Goal: Task Accomplishment & Management: Use online tool/utility

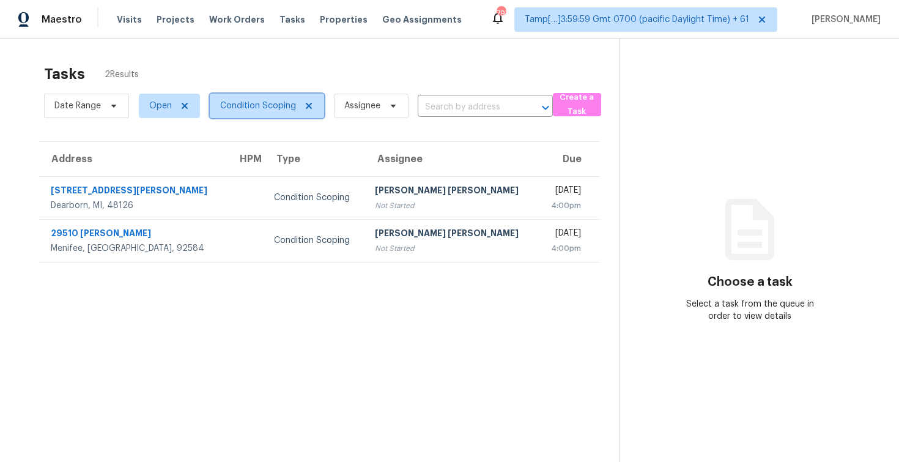
click at [273, 103] on span "Condition Scoping" at bounding box center [258, 106] width 76 height 12
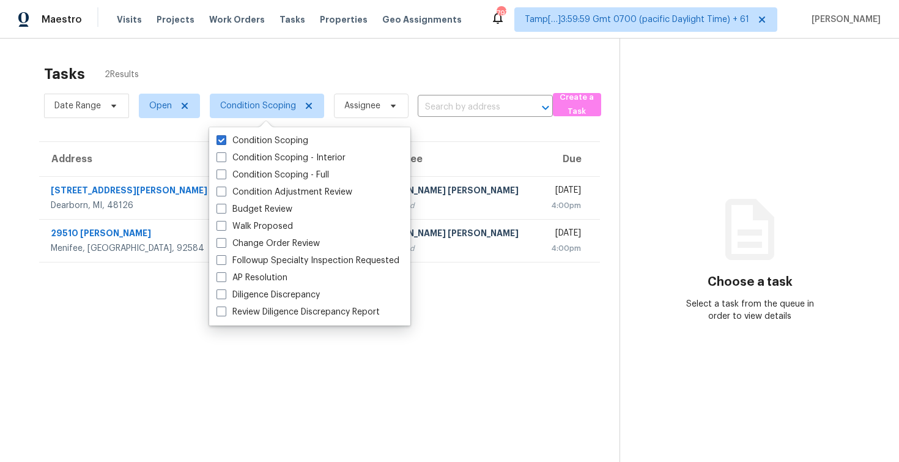
click at [226, 52] on div "Tasks 2 Results Date Range Open Condition Scoping Assignee ​ Create a Task Addr…" at bounding box center [449, 270] width 899 height 462
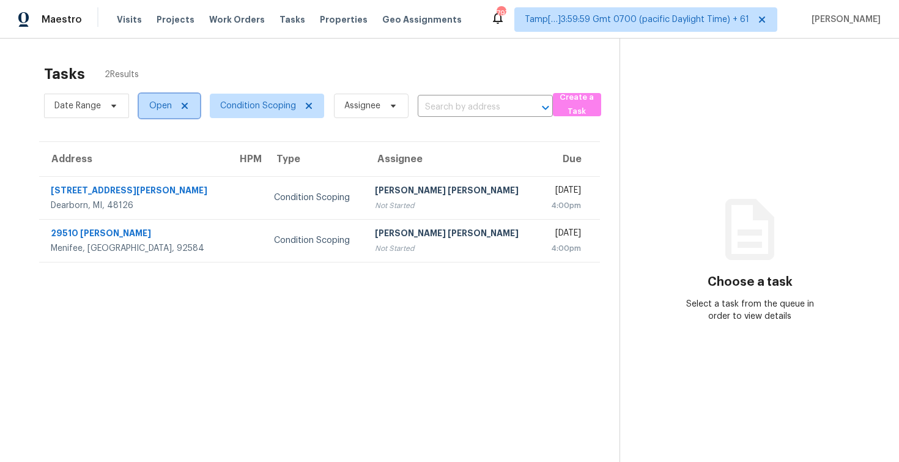
click at [162, 112] on span "Open" at bounding box center [169, 106] width 61 height 24
click at [224, 80] on div "Tasks 2 Results" at bounding box center [331, 74] width 575 height 32
click at [240, 100] on span "Condition Scoping" at bounding box center [258, 106] width 76 height 12
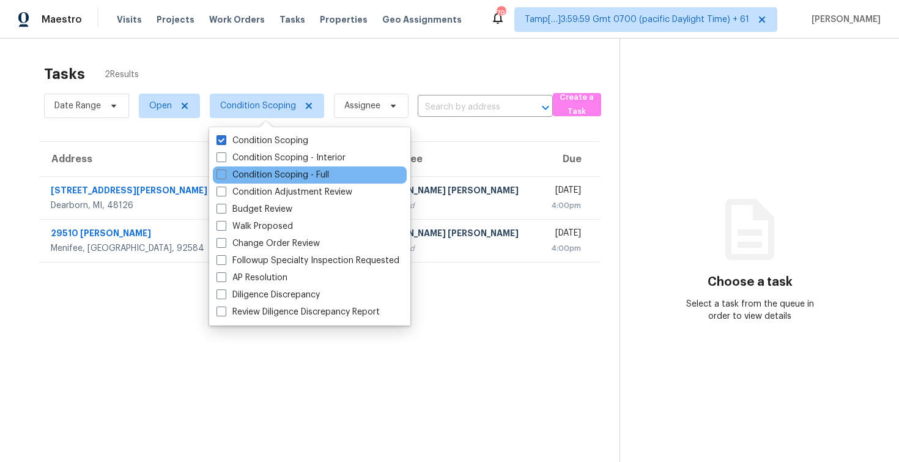
click at [282, 168] on div "Condition Scoping - Full" at bounding box center [310, 174] width 194 height 17
click at [282, 169] on label "Condition Scoping - Full" at bounding box center [272, 175] width 112 height 12
click at [224, 169] on input "Condition Scoping - Full" at bounding box center [220, 173] width 8 height 8
checkbox input "true"
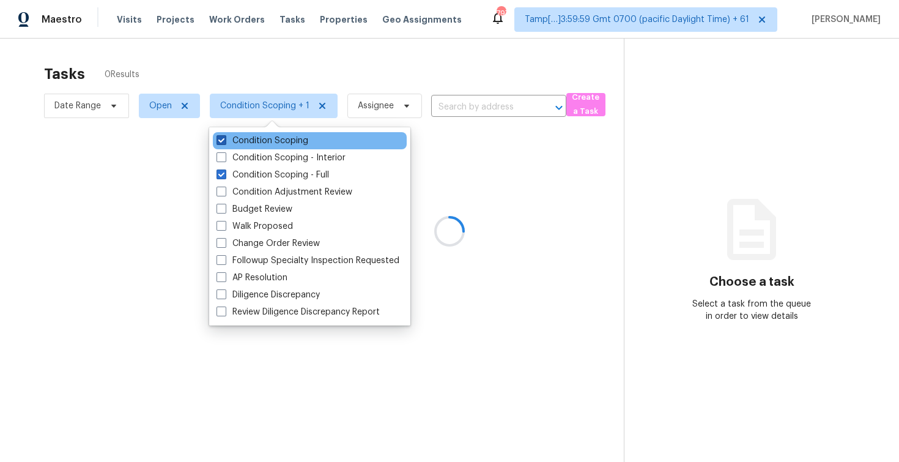
click at [284, 144] on label "Condition Scoping" at bounding box center [262, 141] width 92 height 12
click at [224, 142] on input "Condition Scoping" at bounding box center [220, 139] width 8 height 8
checkbox input "false"
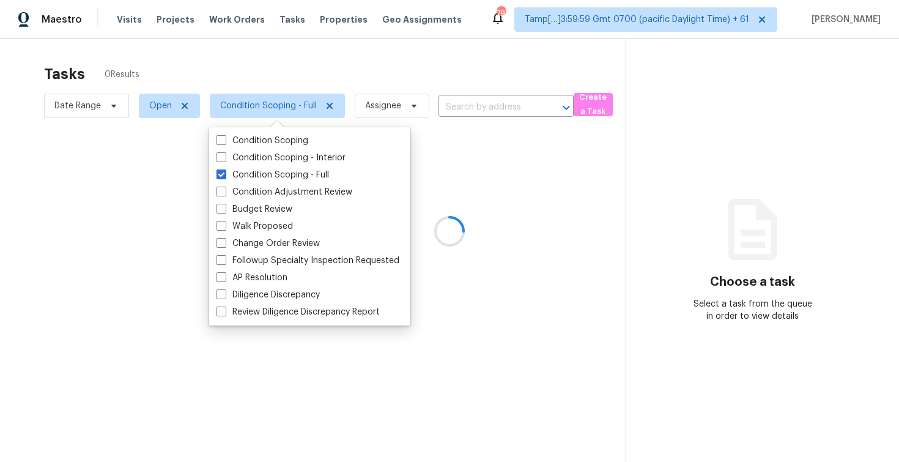
click at [269, 49] on div at bounding box center [449, 231] width 899 height 462
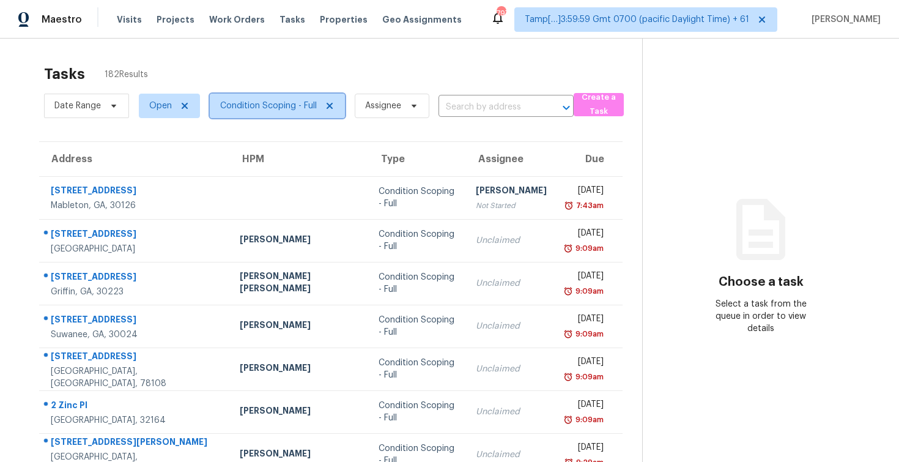
click at [275, 104] on span "Condition Scoping - Full" at bounding box center [268, 106] width 97 height 12
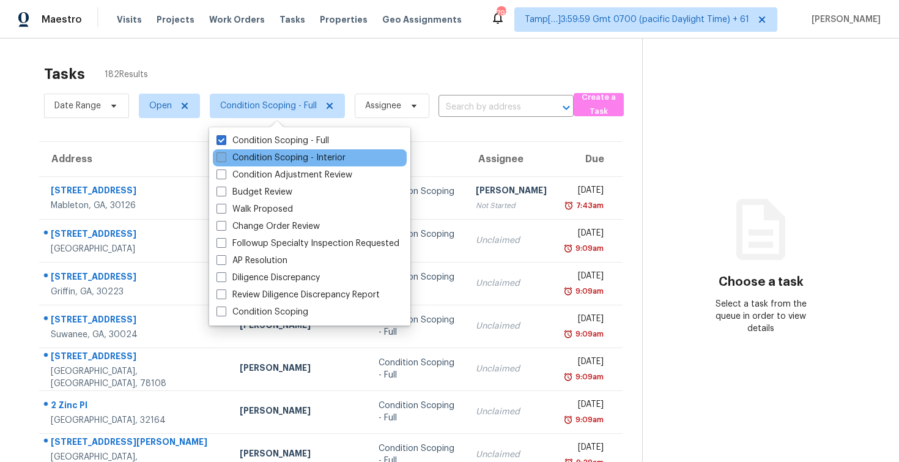
click at [286, 163] on label "Condition Scoping - Interior" at bounding box center [280, 158] width 129 height 12
click at [224, 160] on input "Condition Scoping - Interior" at bounding box center [220, 156] width 8 height 8
checkbox input "true"
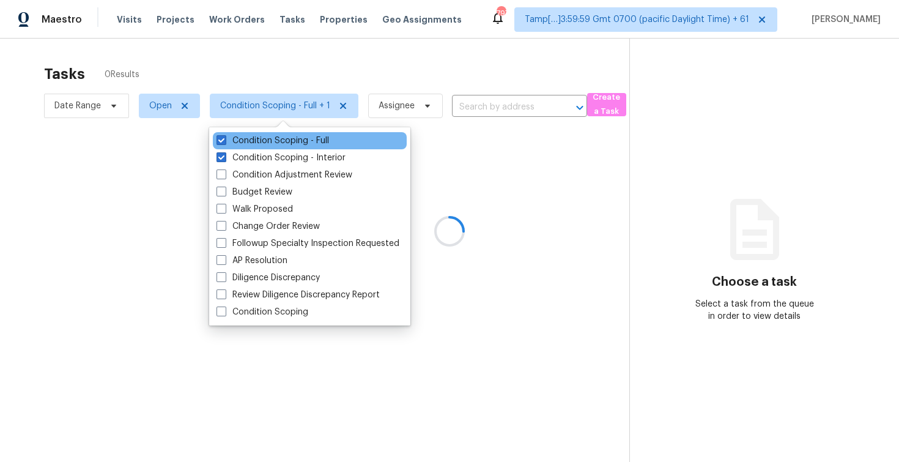
click at [281, 148] on div "Condition Scoping - Full" at bounding box center [310, 140] width 194 height 17
click at [280, 141] on label "Condition Scoping - Full" at bounding box center [272, 141] width 112 height 12
click at [224, 141] on input "Condition Scoping - Full" at bounding box center [220, 139] width 8 height 8
checkbox input "false"
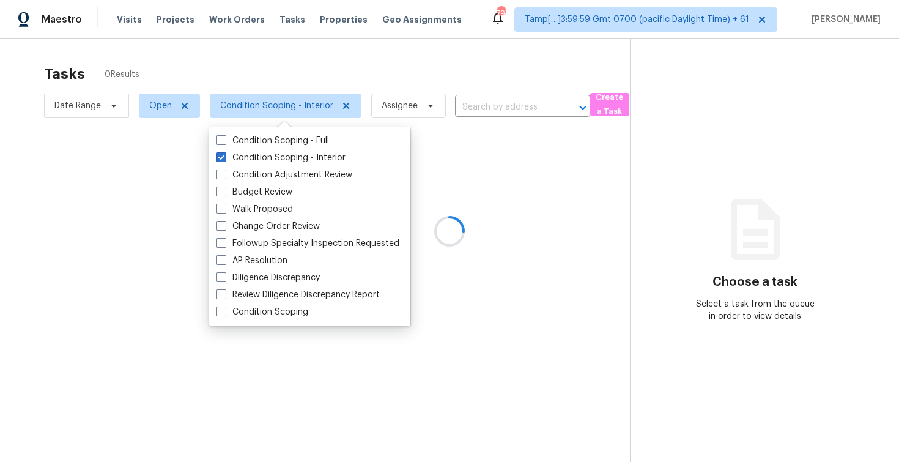
click at [268, 68] on div at bounding box center [449, 231] width 899 height 462
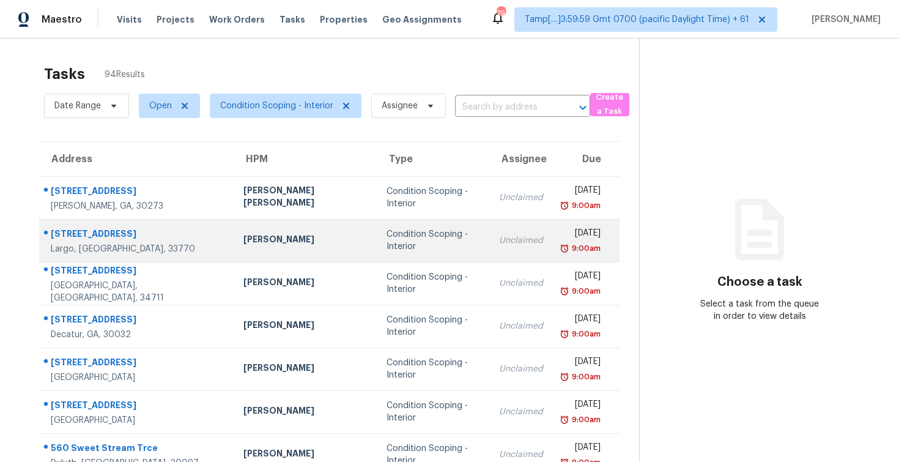
click at [377, 235] on td "Condition Scoping - Interior" at bounding box center [433, 240] width 112 height 43
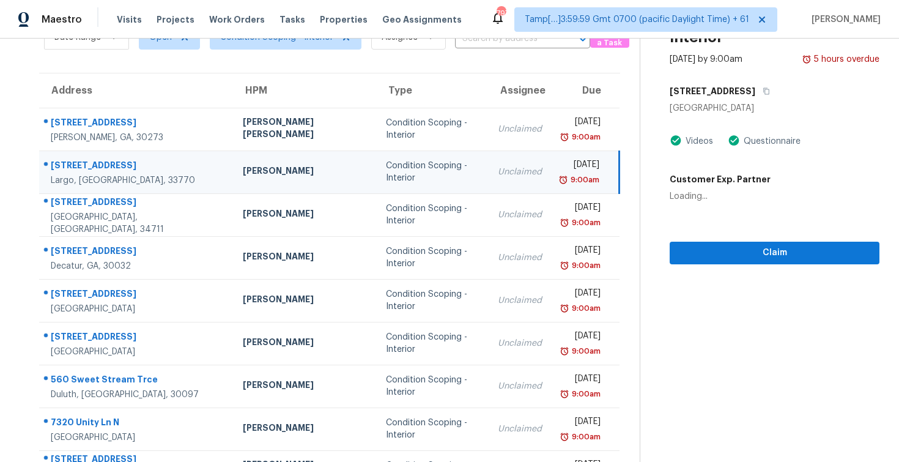
scroll to position [79, 0]
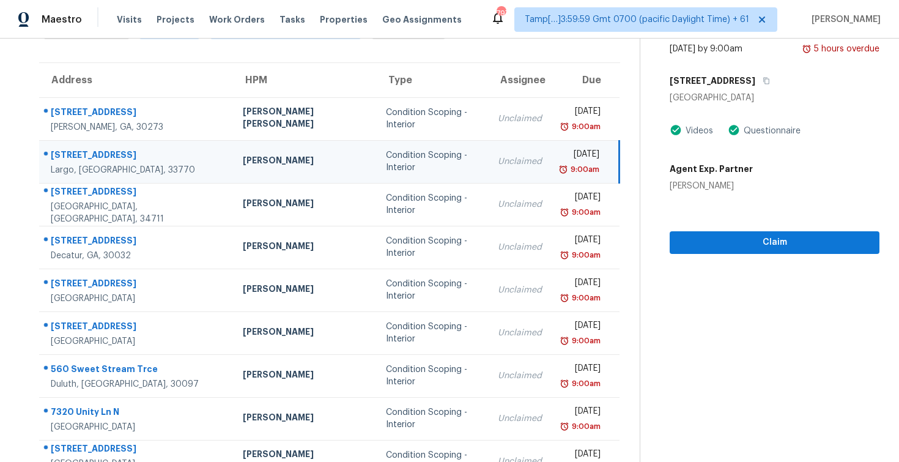
click at [376, 235] on td "Condition Scoping - Interior" at bounding box center [432, 247] width 112 height 43
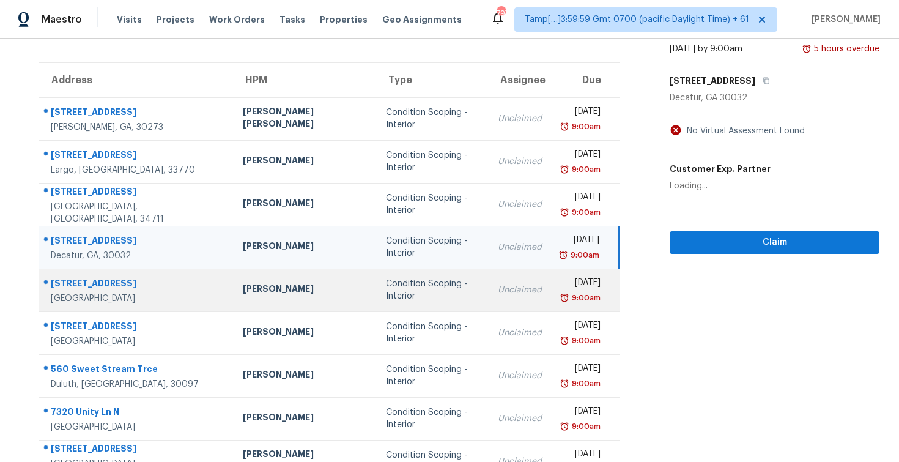
scroll to position [153, 0]
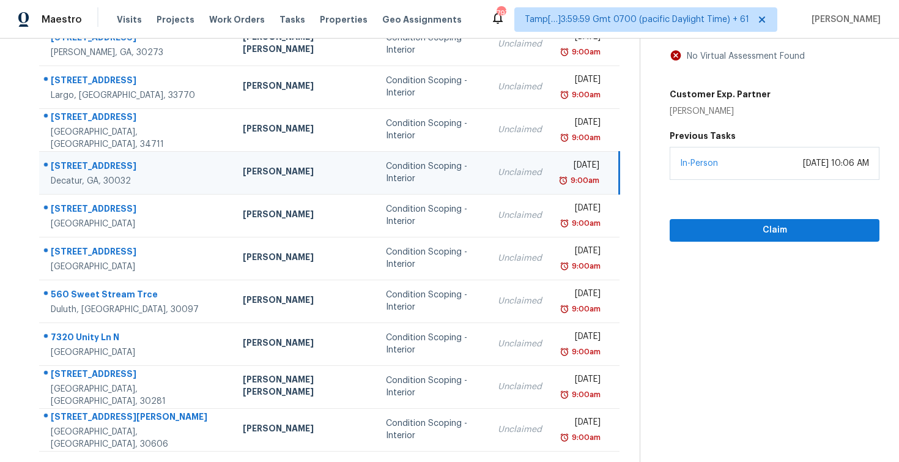
click at [376, 183] on td "Condition Scoping - Interior" at bounding box center [432, 172] width 112 height 43
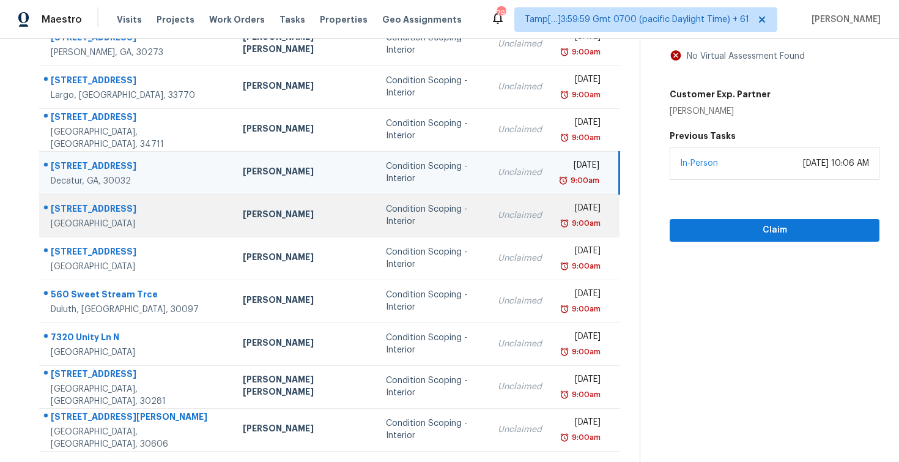
click at [376, 199] on td "Condition Scoping - Interior" at bounding box center [432, 215] width 112 height 43
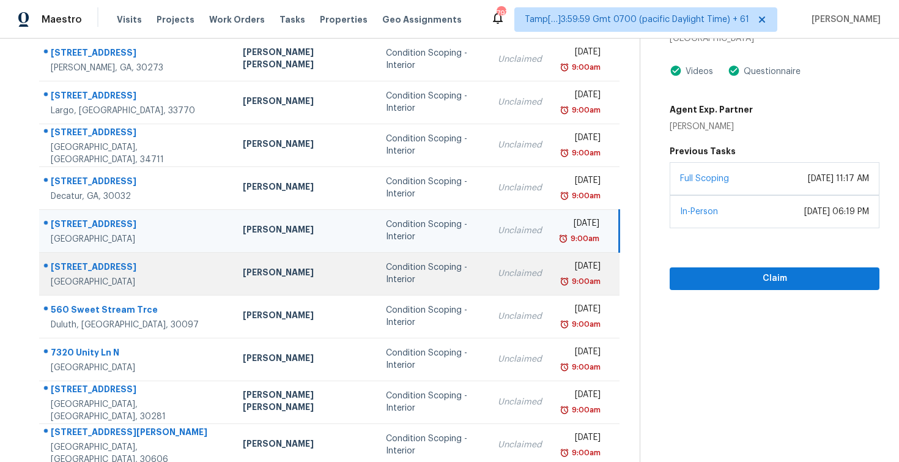
scroll to position [175, 0]
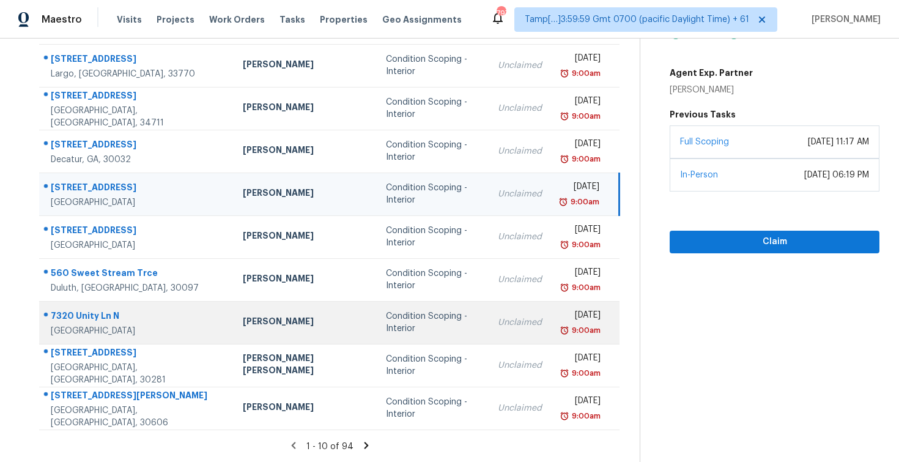
click at [285, 335] on td "[PERSON_NAME]" at bounding box center [304, 322] width 142 height 43
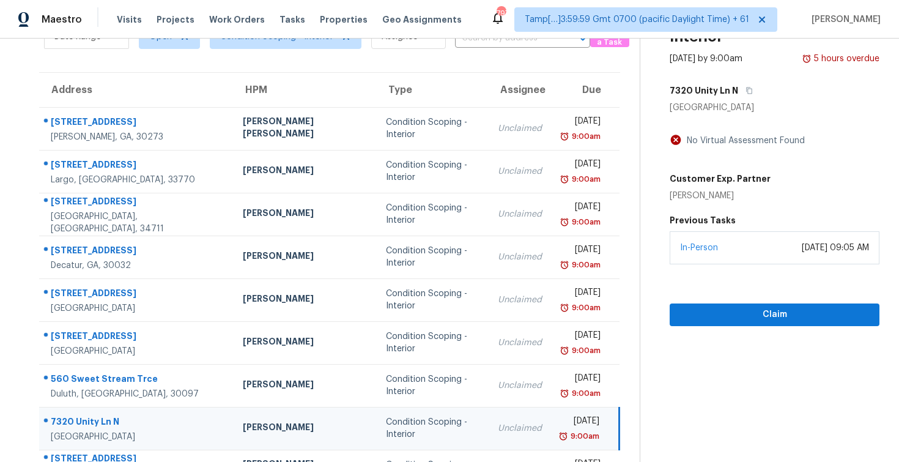
scroll to position [31, 0]
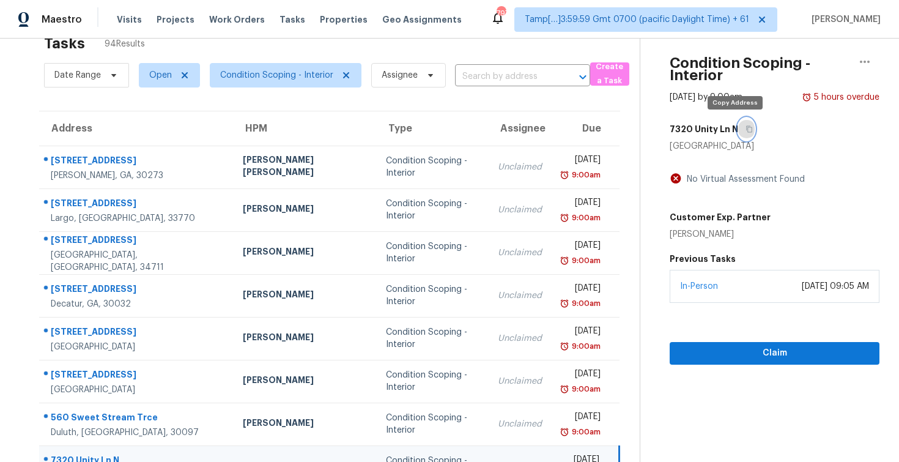
click at [745, 128] on icon "button" at bounding box center [748, 128] width 7 height 7
click at [727, 336] on div "Claim" at bounding box center [774, 334] width 210 height 62
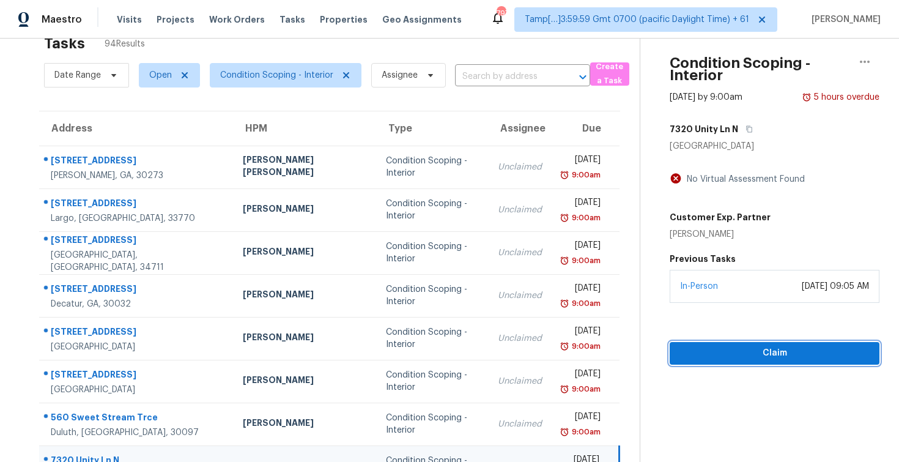
click at [732, 350] on span "Claim" at bounding box center [774, 352] width 190 height 15
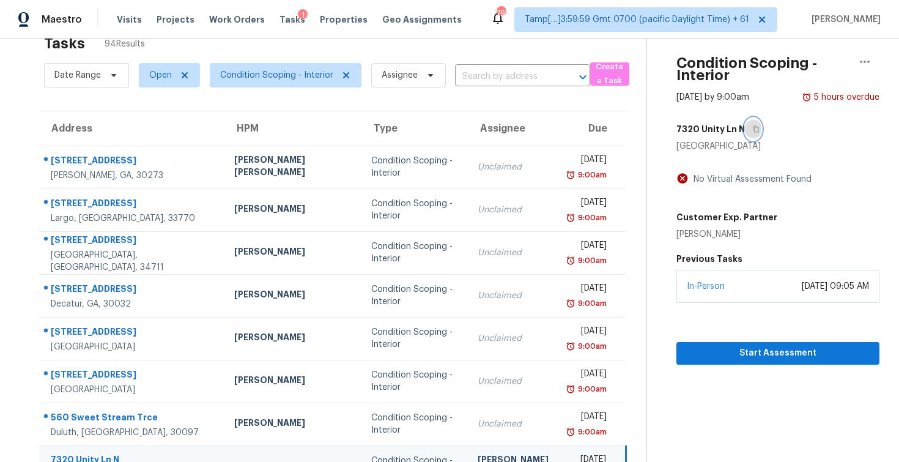
click at [752, 128] on icon "button" at bounding box center [755, 128] width 7 height 7
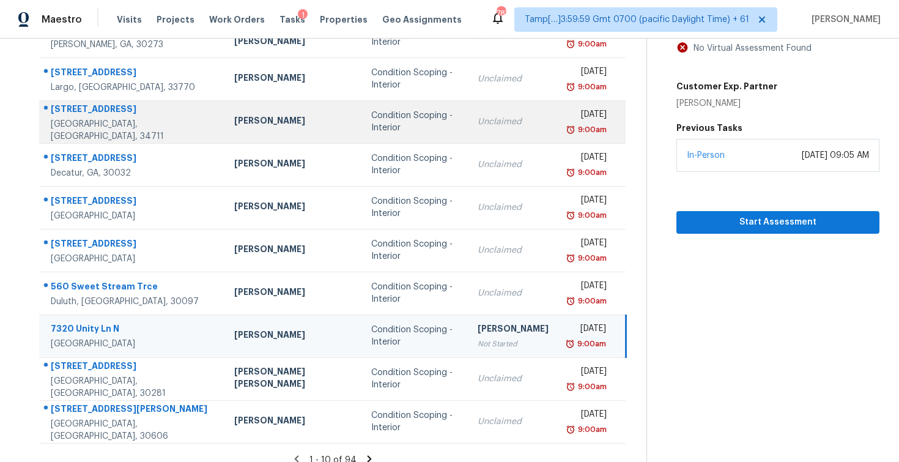
scroll to position [175, 0]
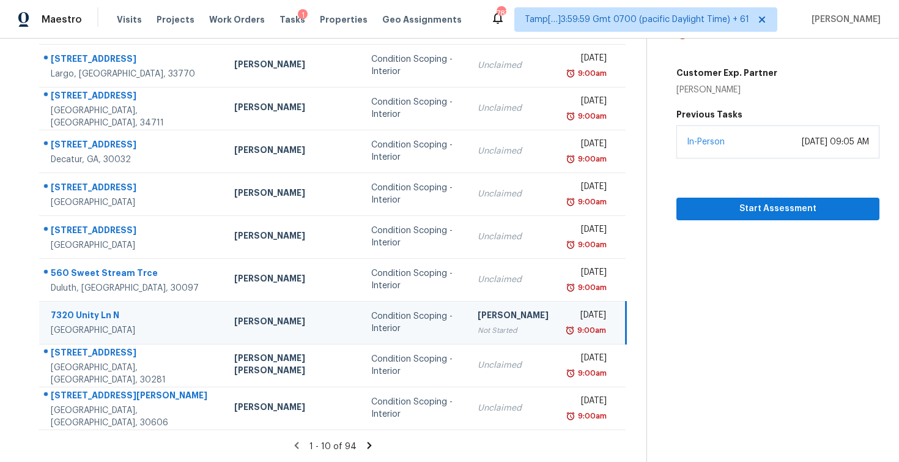
click at [364, 440] on icon at bounding box center [369, 445] width 11 height 11
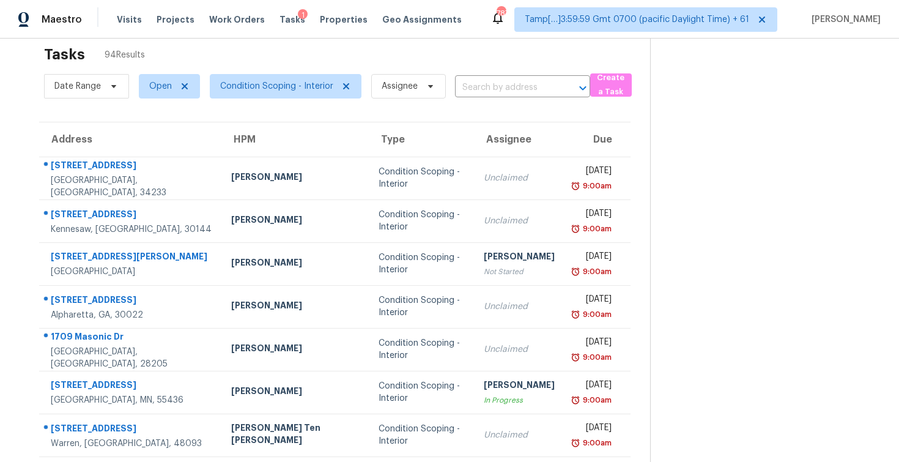
scroll to position [0, 0]
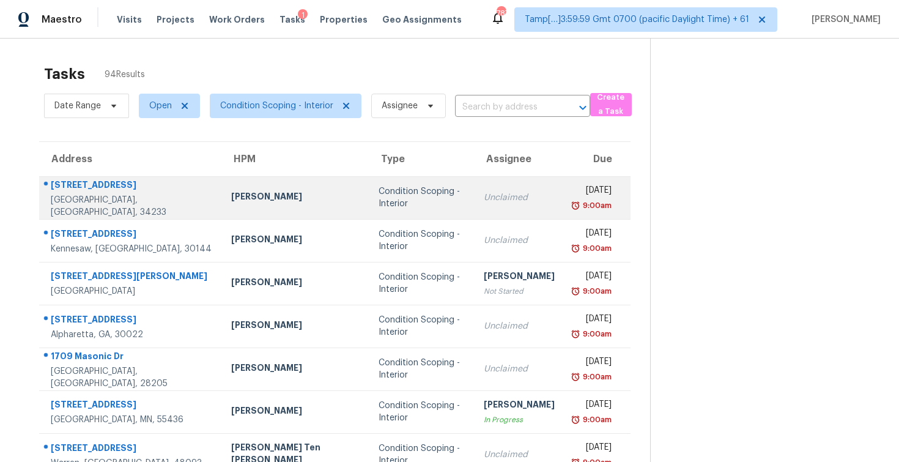
click at [369, 190] on td "Condition Scoping - Interior" at bounding box center [421, 197] width 105 height 43
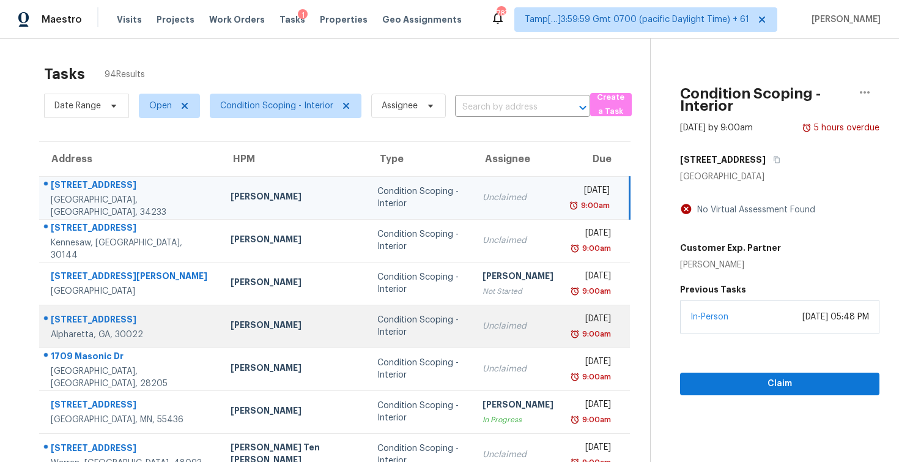
click at [367, 314] on td "Condition Scoping - Interior" at bounding box center [419, 325] width 105 height 43
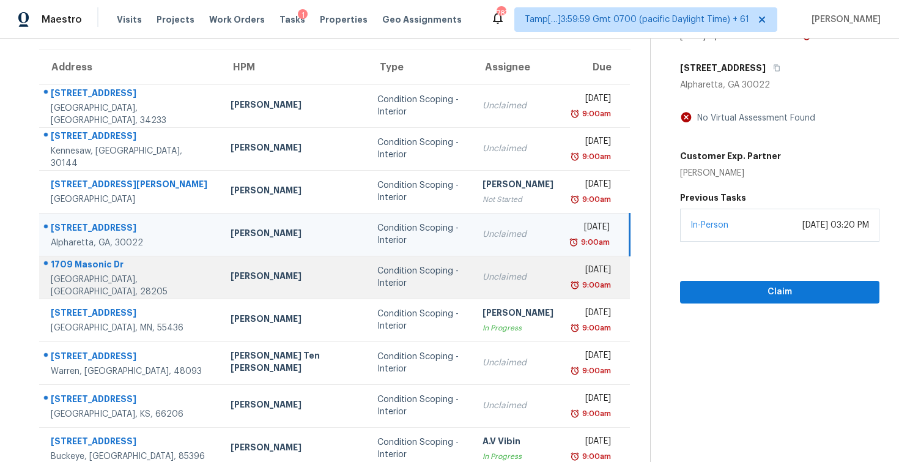
click at [377, 273] on div "Condition Scoping - Interior" at bounding box center [419, 277] width 85 height 24
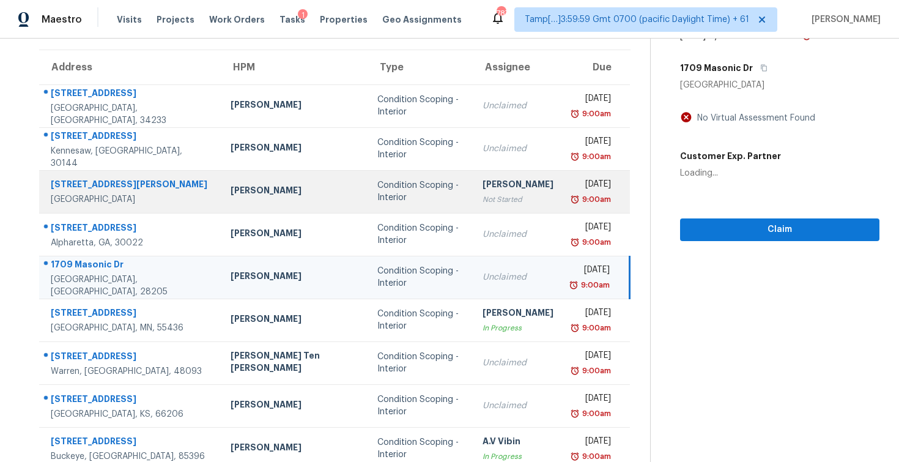
scroll to position [58, 0]
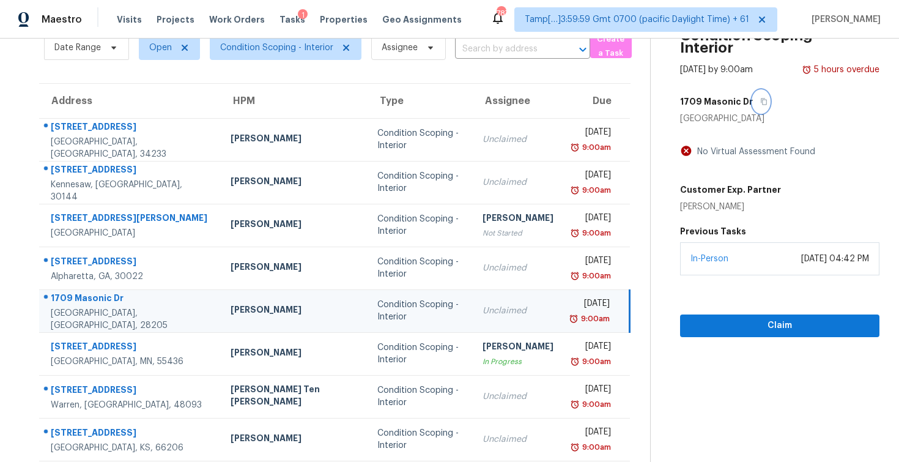
click at [761, 101] on icon "button" at bounding box center [764, 101] width 6 height 7
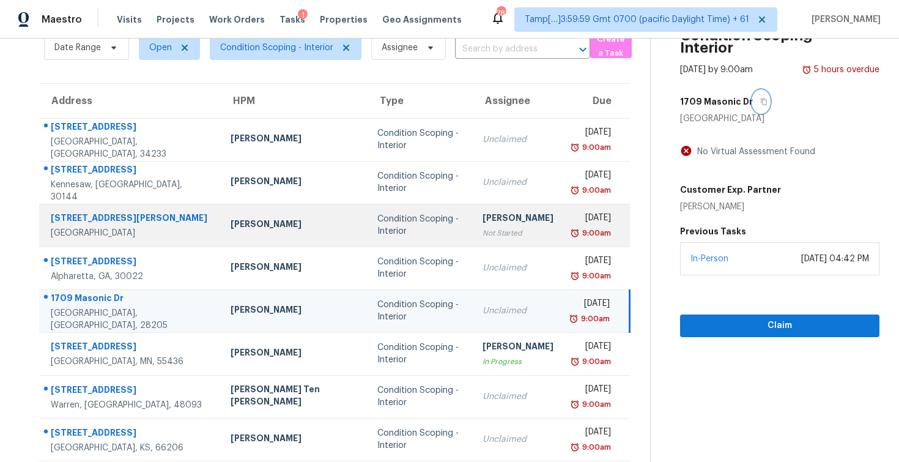
scroll to position [175, 0]
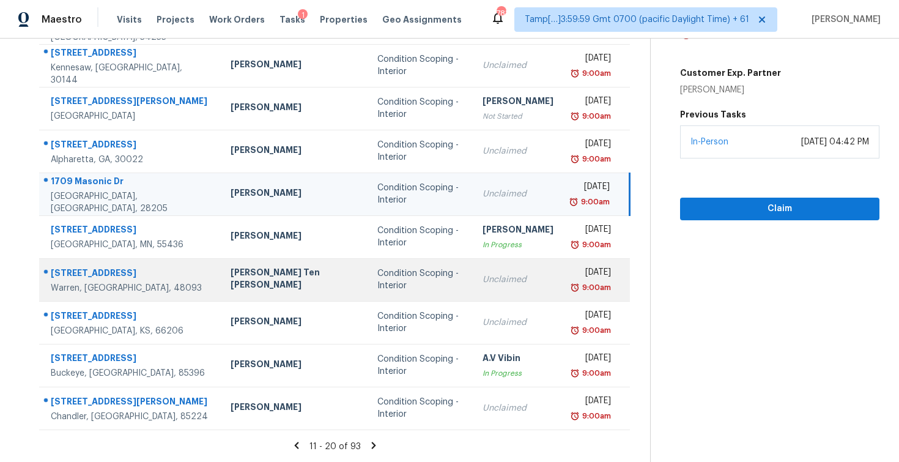
click at [377, 278] on div "Condition Scoping - Interior" at bounding box center [419, 279] width 85 height 24
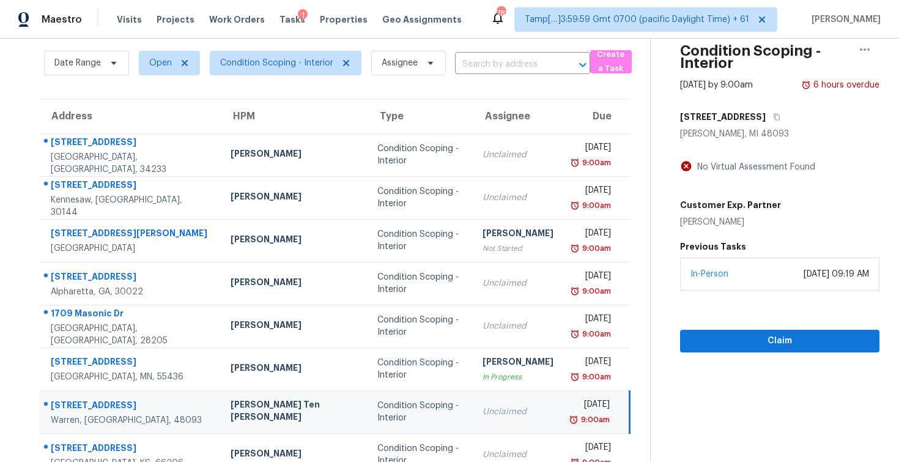
scroll to position [40, 0]
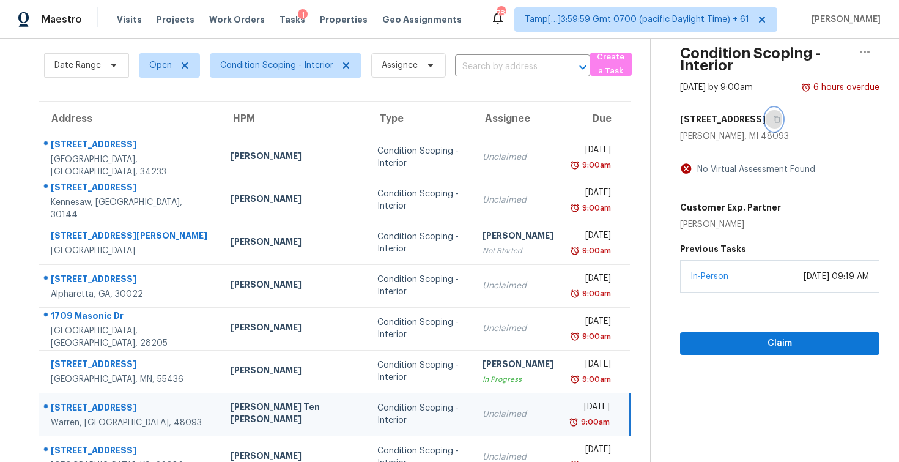
click at [773, 118] on icon "button" at bounding box center [776, 119] width 7 height 7
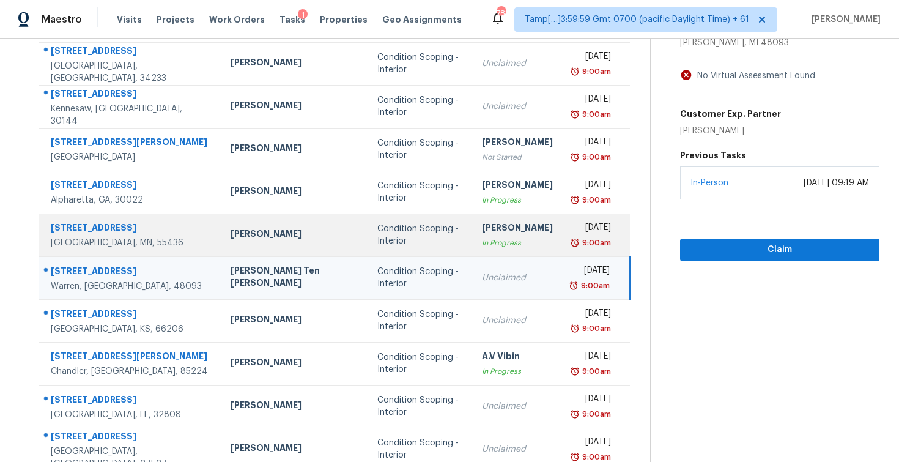
scroll to position [148, 0]
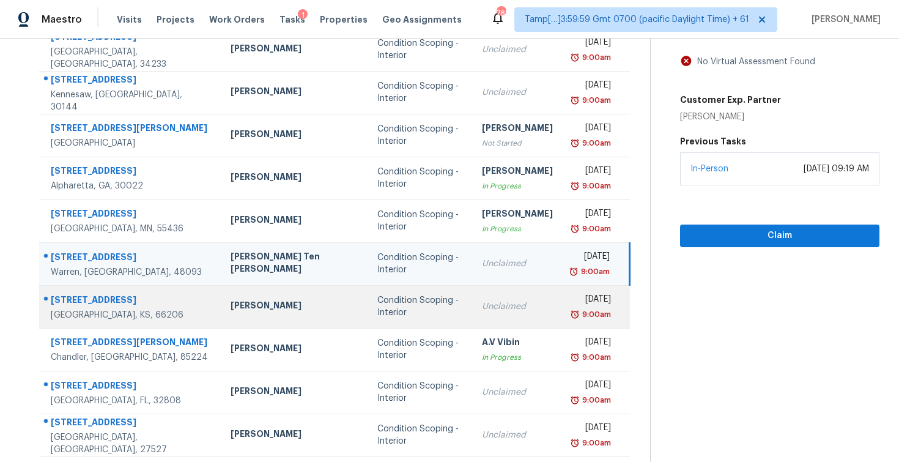
click at [371, 314] on td "Condition Scoping - Interior" at bounding box center [419, 306] width 105 height 43
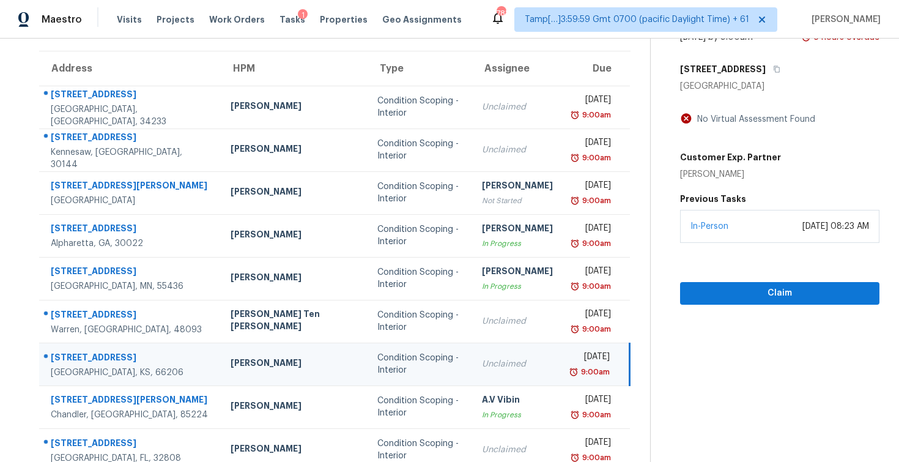
scroll to position [83, 0]
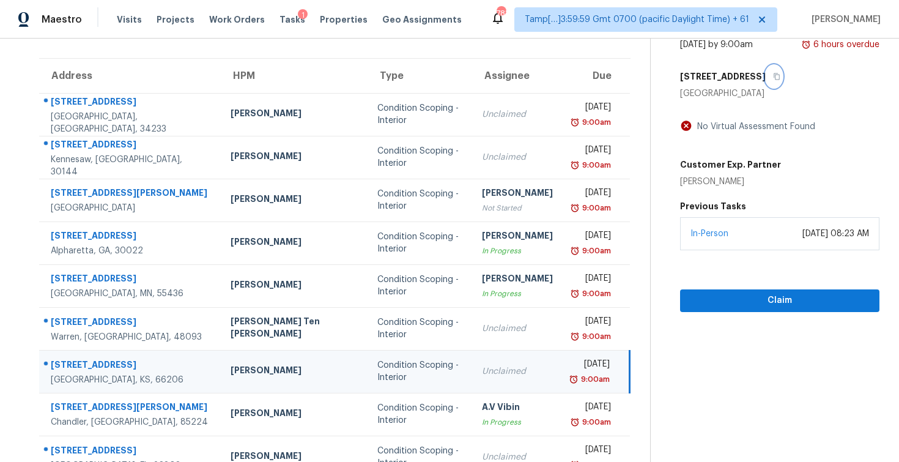
click at [773, 76] on icon "button" at bounding box center [776, 76] width 7 height 7
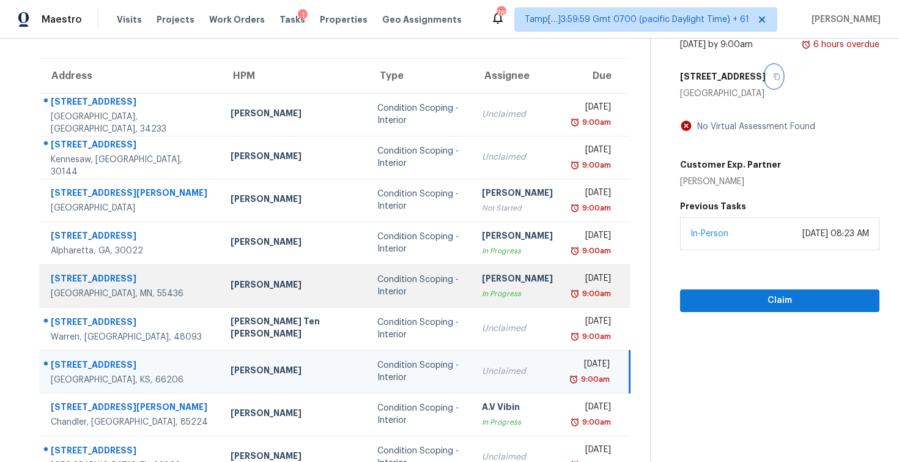
scroll to position [175, 0]
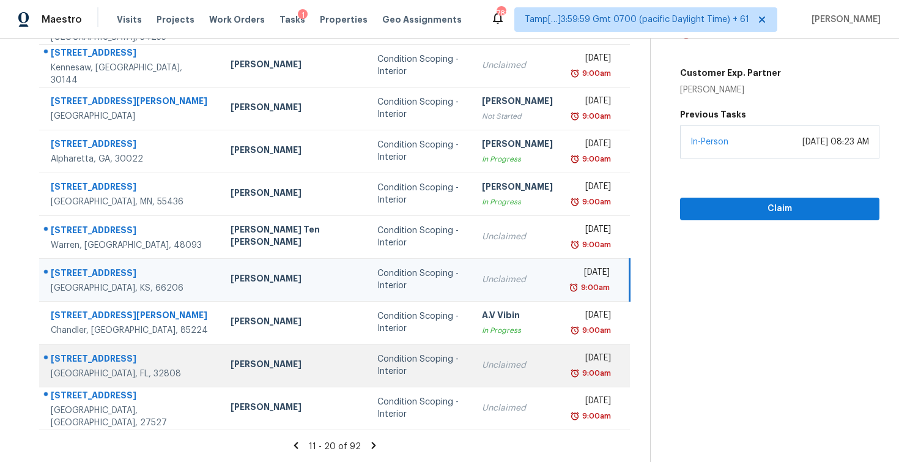
click at [367, 347] on td "Condition Scoping - Interior" at bounding box center [419, 365] width 105 height 43
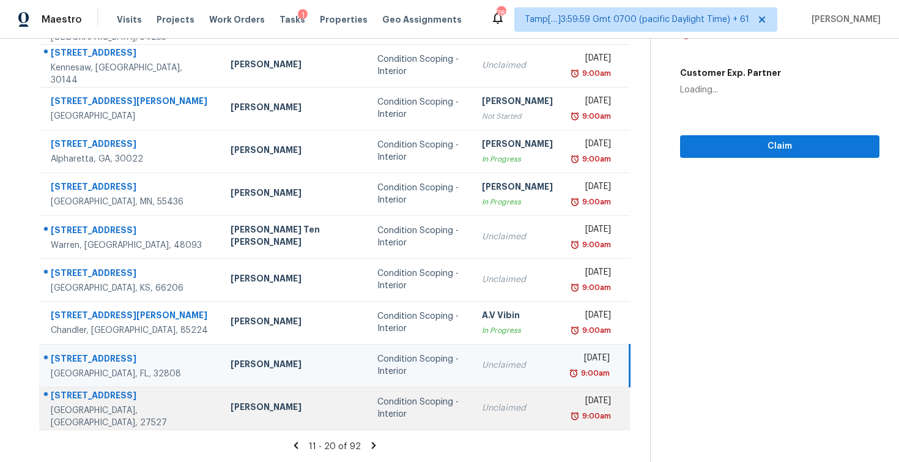
click at [377, 413] on div "Condition Scoping - Interior" at bounding box center [419, 408] width 85 height 24
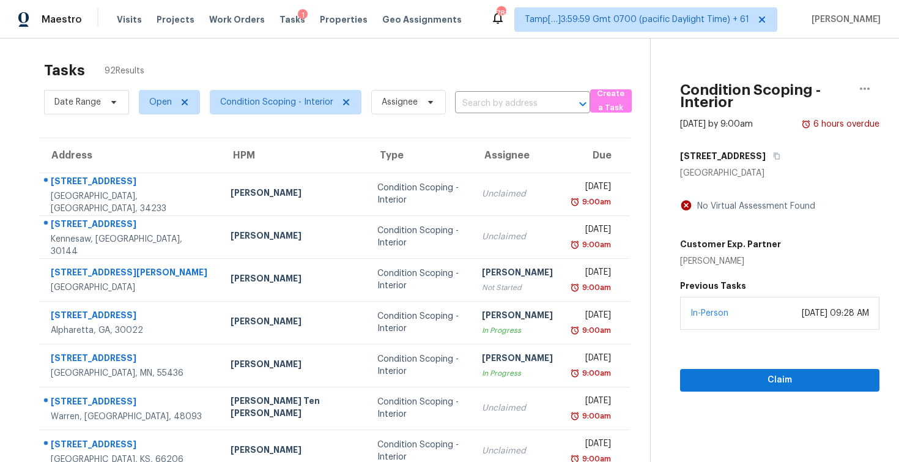
scroll to position [0, 0]
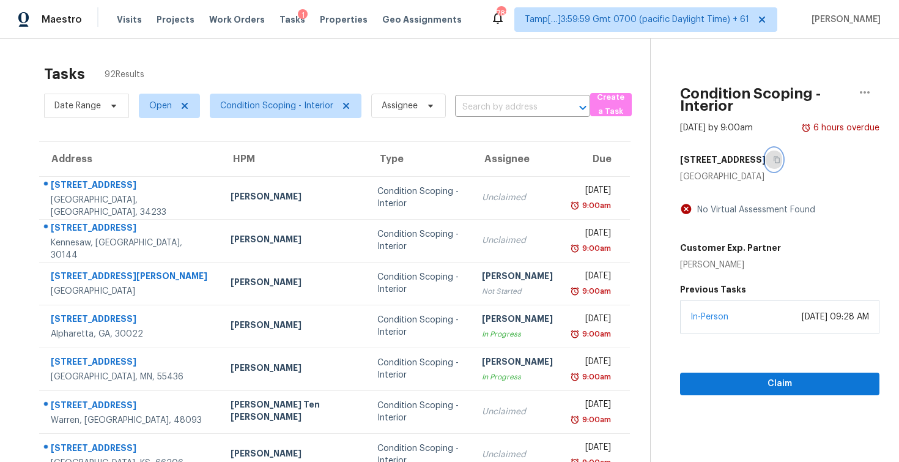
click at [765, 161] on button "button" at bounding box center [773, 160] width 17 height 22
click at [765, 167] on button "button" at bounding box center [773, 160] width 17 height 22
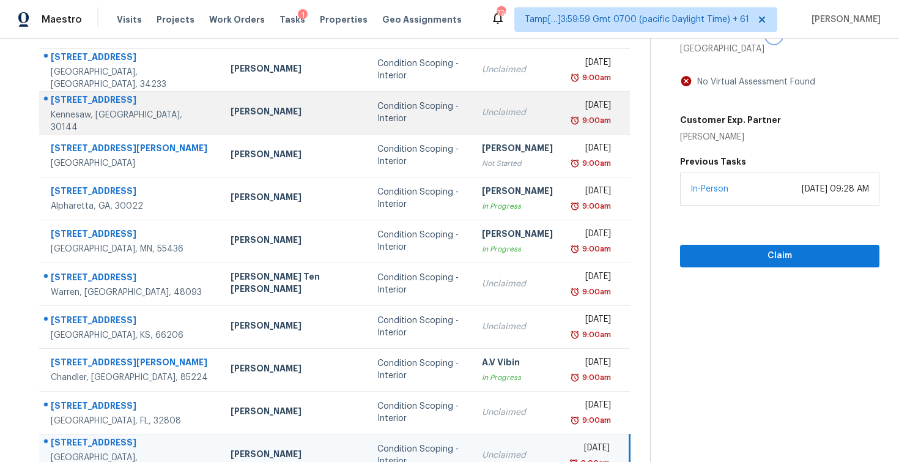
scroll to position [175, 0]
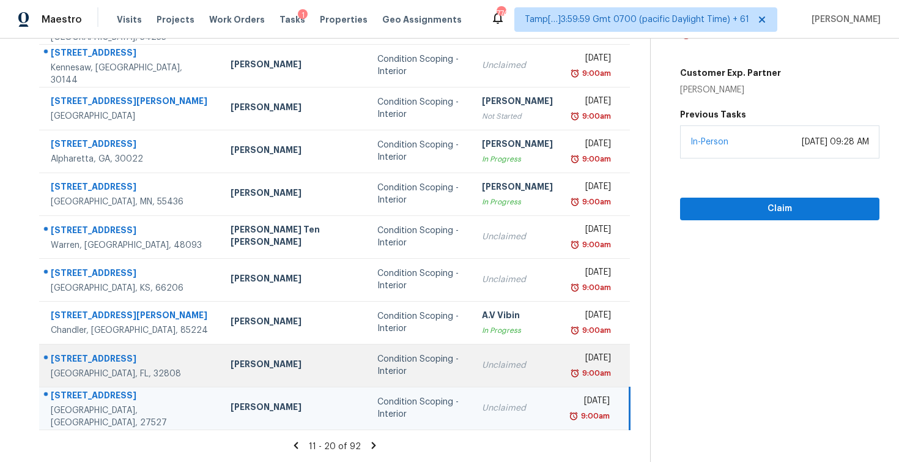
click at [367, 380] on td "Condition Scoping - Interior" at bounding box center [419, 365] width 105 height 43
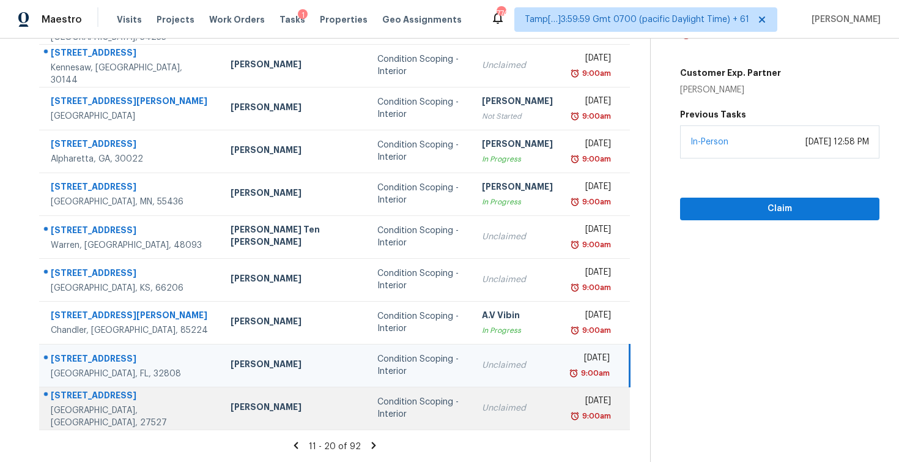
click at [377, 405] on div "Condition Scoping - Interior" at bounding box center [419, 408] width 85 height 24
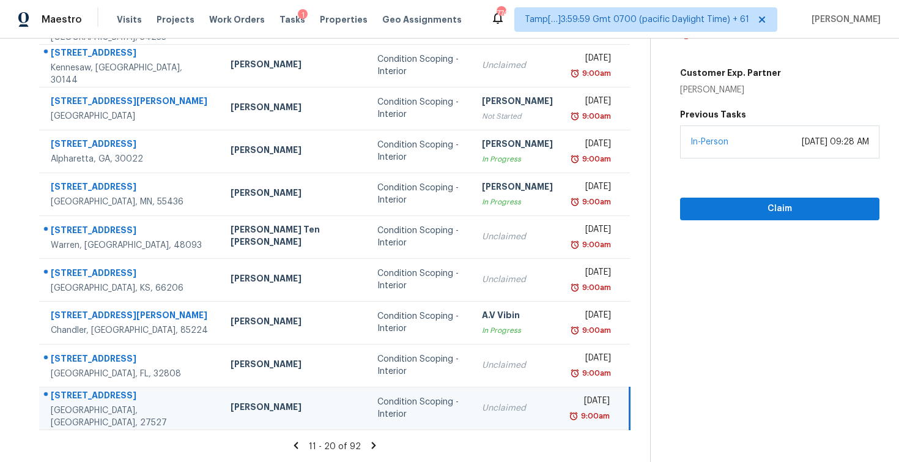
click at [372, 444] on icon at bounding box center [374, 444] width 4 height 7
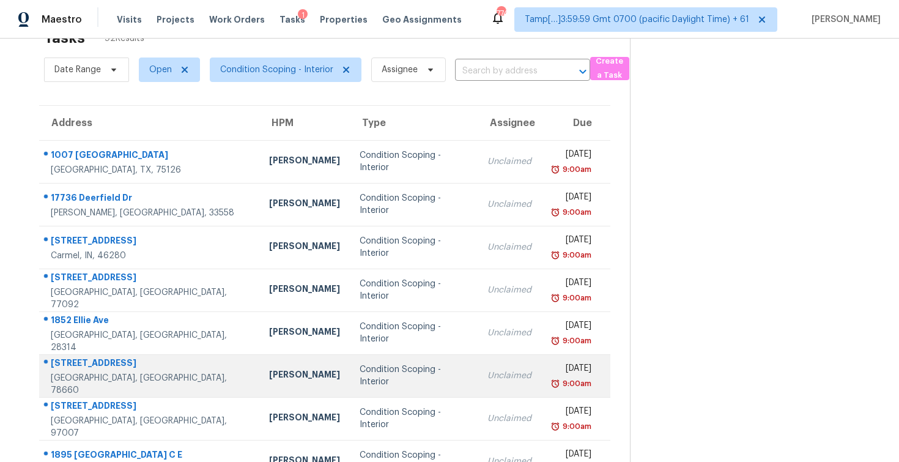
scroll to position [32, 0]
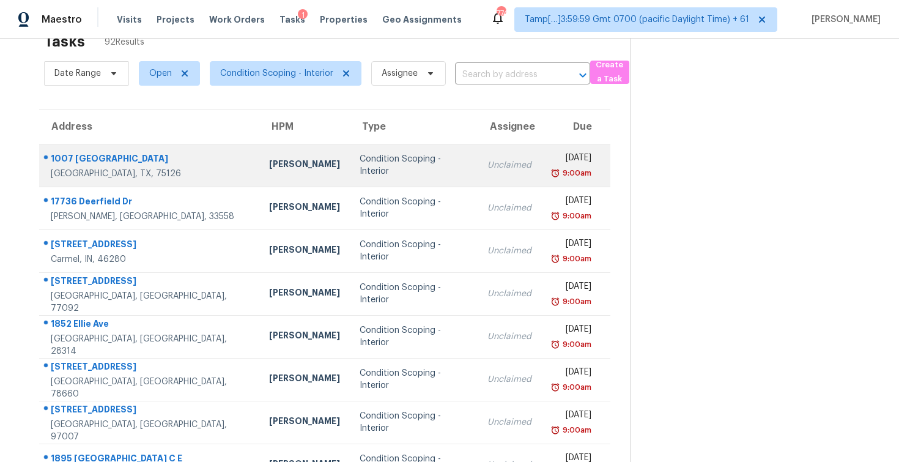
click at [350, 180] on td "Condition Scoping - Interior" at bounding box center [414, 165] width 128 height 43
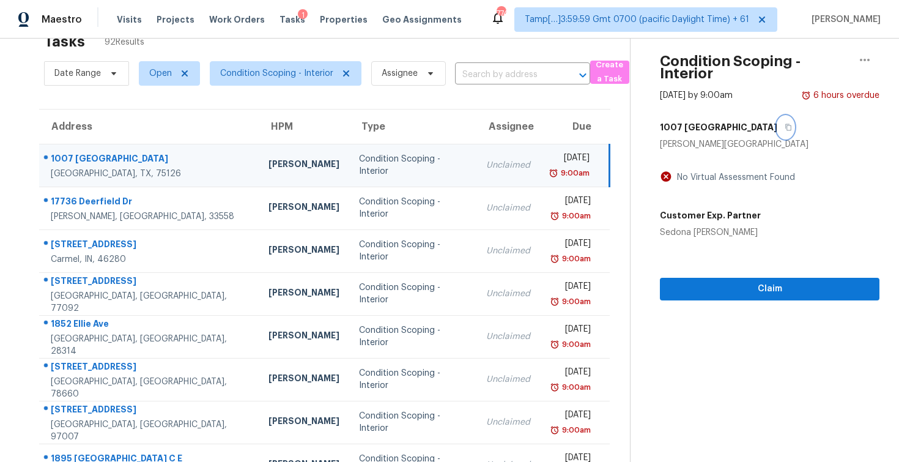
click at [777, 119] on button "button" at bounding box center [785, 127] width 17 height 22
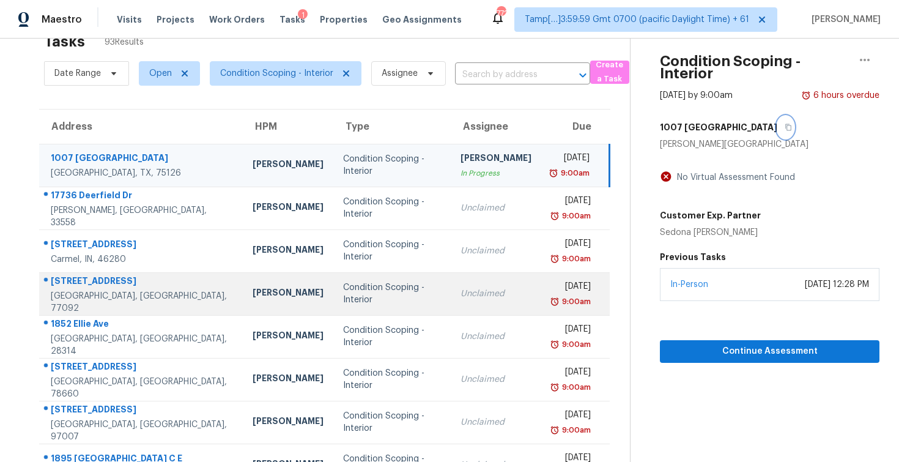
scroll to position [175, 0]
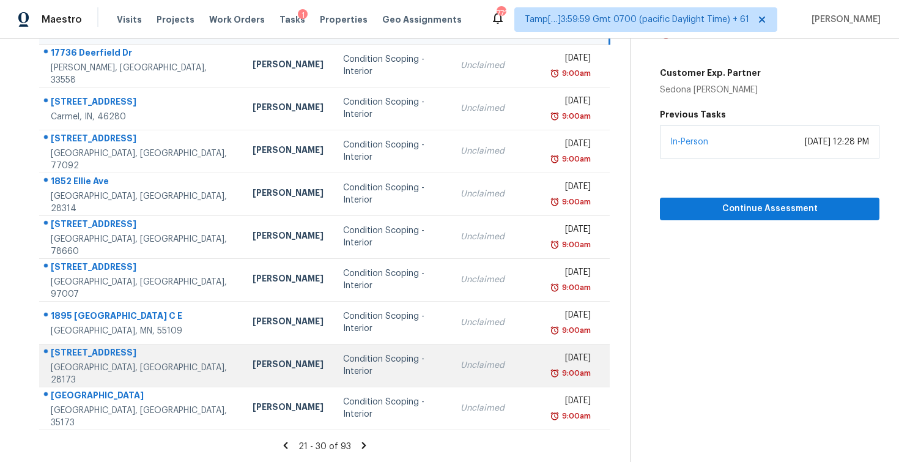
click at [246, 344] on td "[PERSON_NAME]" at bounding box center [288, 365] width 90 height 43
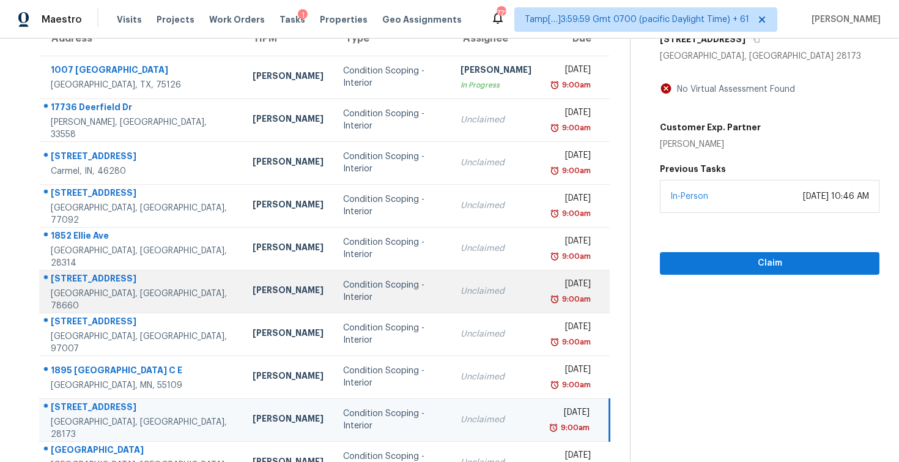
scroll to position [125, 0]
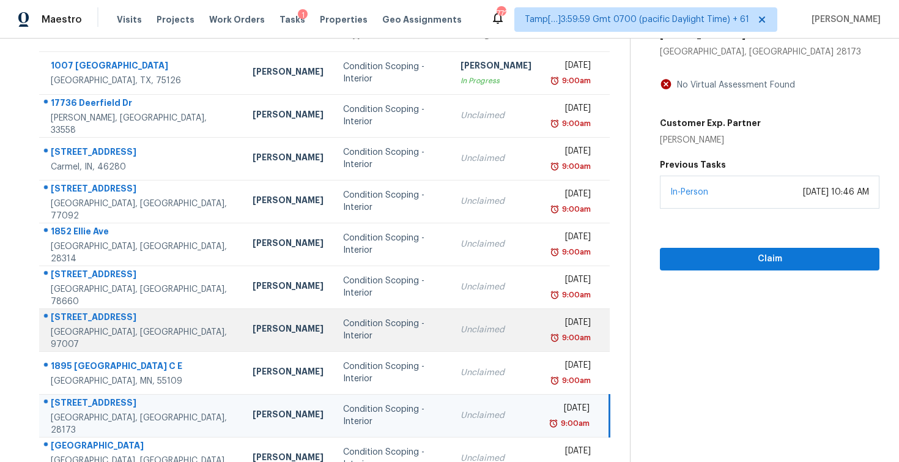
click at [343, 326] on div "Condition Scoping - Interior" at bounding box center [391, 329] width 97 height 24
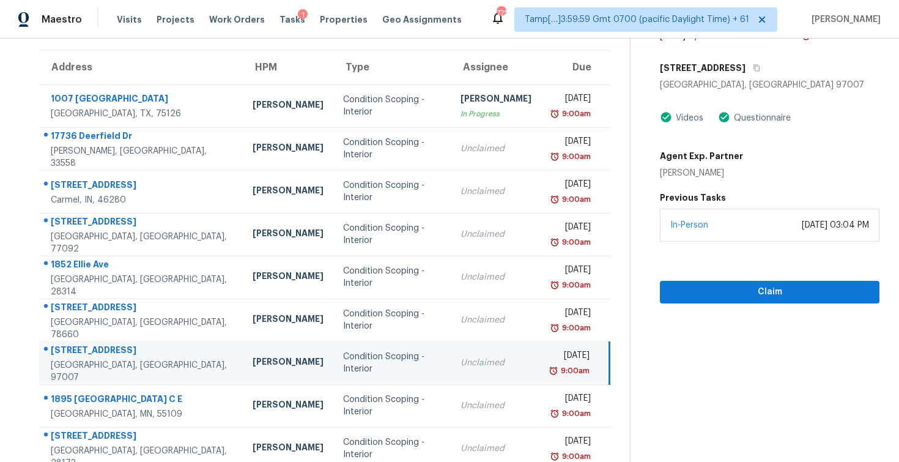
scroll to position [92, 0]
click at [759, 68] on icon "button" at bounding box center [756, 67] width 7 height 7
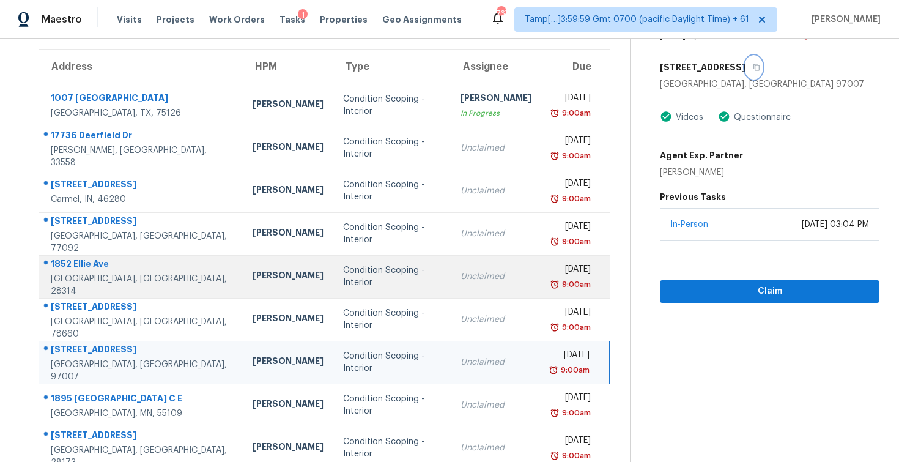
scroll to position [175, 0]
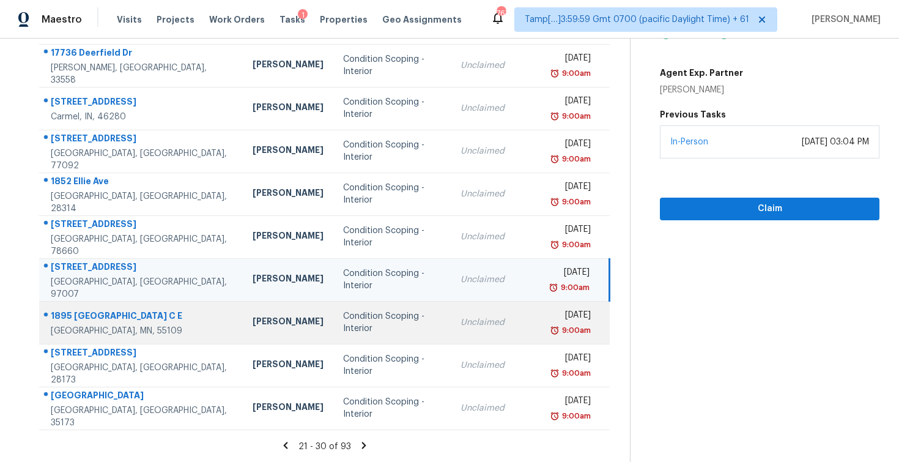
click at [259, 336] on td "[PERSON_NAME]" at bounding box center [288, 322] width 90 height 43
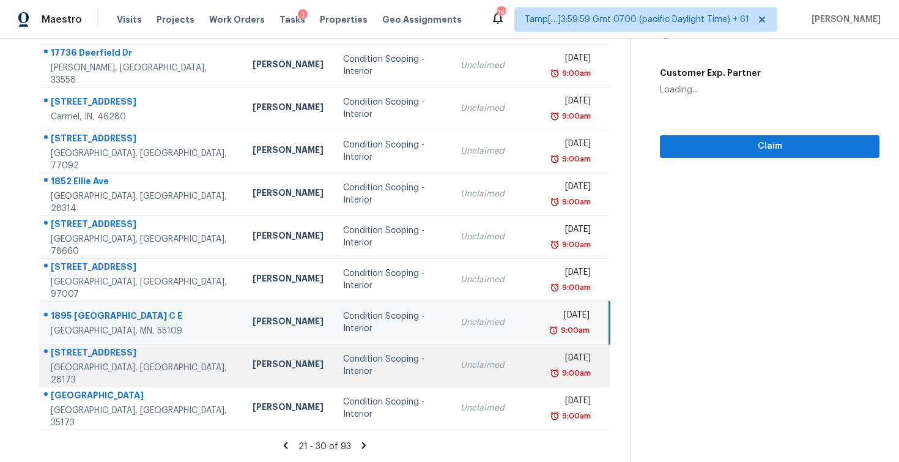
click at [262, 358] on td "[PERSON_NAME]" at bounding box center [288, 365] width 90 height 43
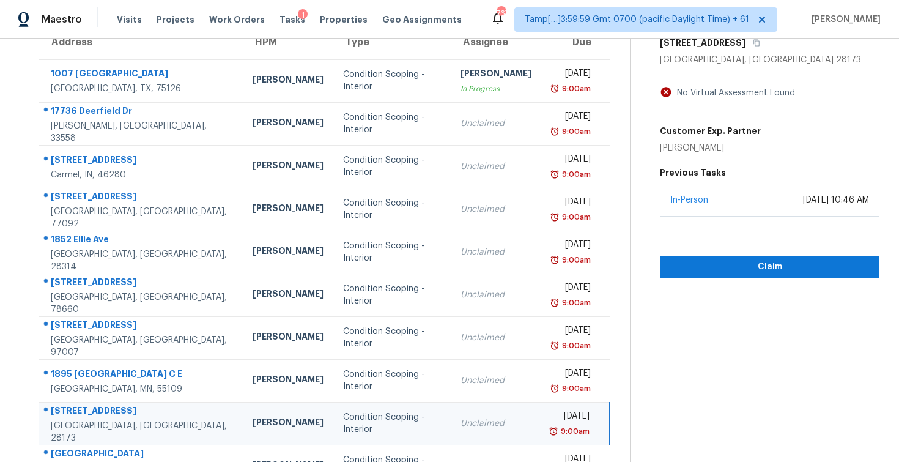
scroll to position [108, 0]
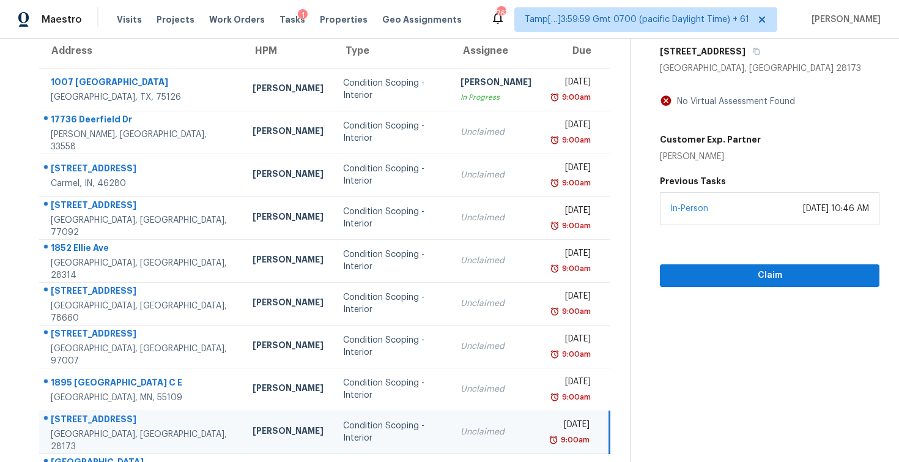
click at [743, 48] on h5 "[STREET_ADDRESS]" at bounding box center [703, 51] width 86 height 12
click at [753, 50] on icon "button" at bounding box center [756, 51] width 7 height 7
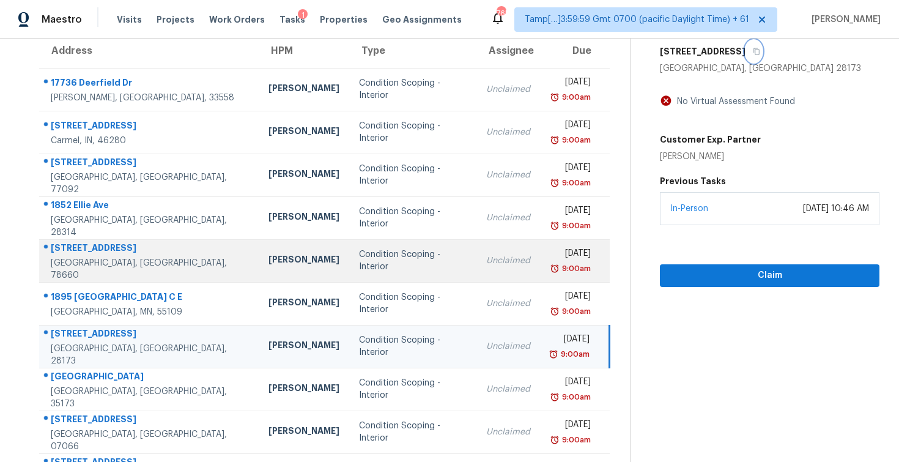
scroll to position [175, 0]
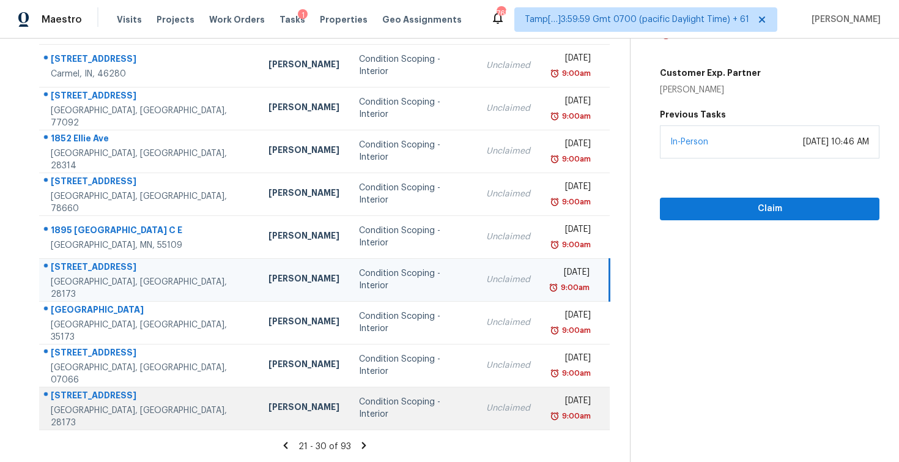
click at [375, 386] on td "Condition Scoping - Interior" at bounding box center [412, 407] width 127 height 43
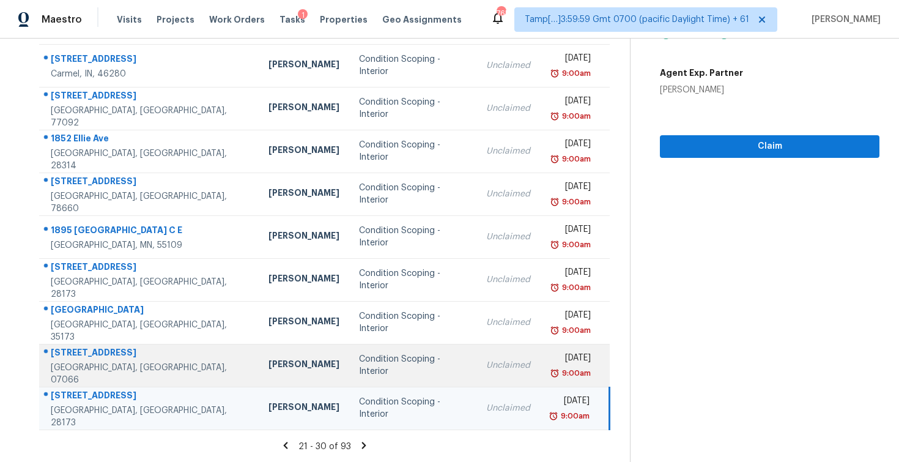
click at [405, 364] on div "Condition Scoping - Interior" at bounding box center [413, 365] width 108 height 24
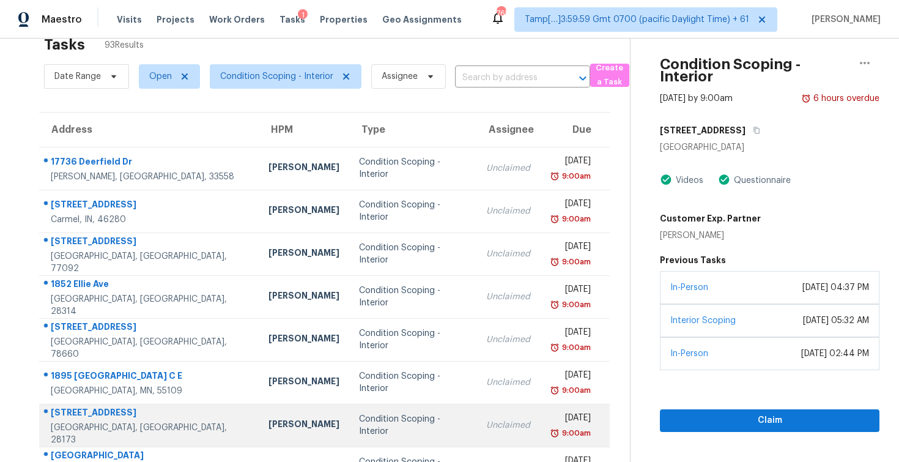
scroll to position [28, 0]
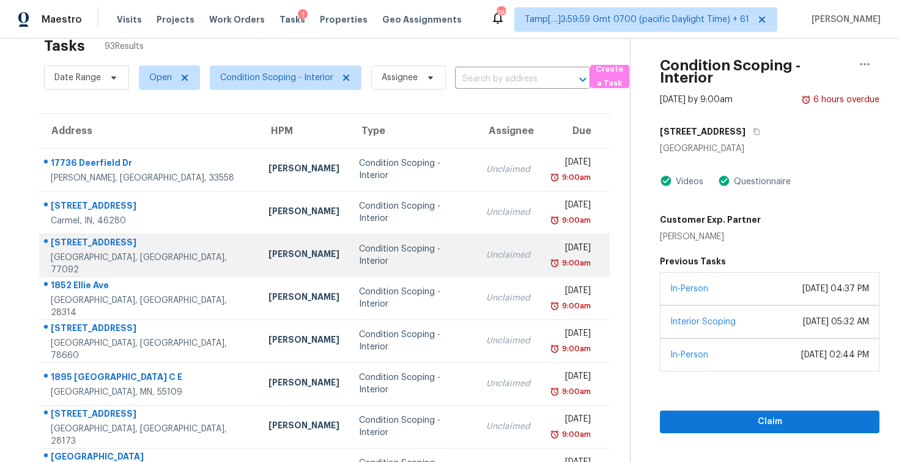
click at [385, 273] on td "Condition Scoping - Interior" at bounding box center [412, 255] width 127 height 43
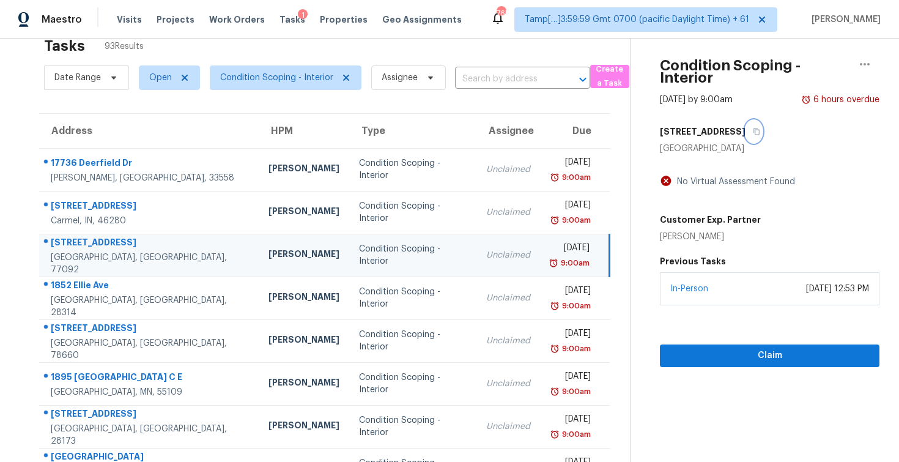
click at [758, 125] on button "button" at bounding box center [753, 131] width 17 height 22
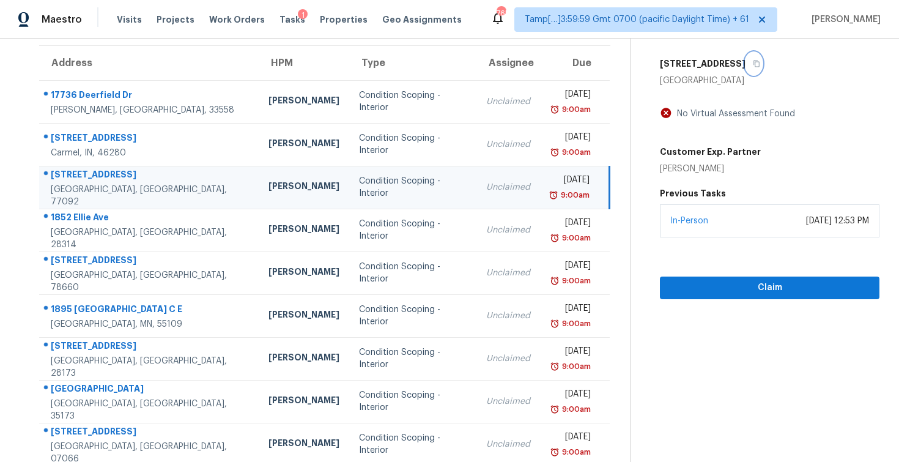
scroll to position [110, 0]
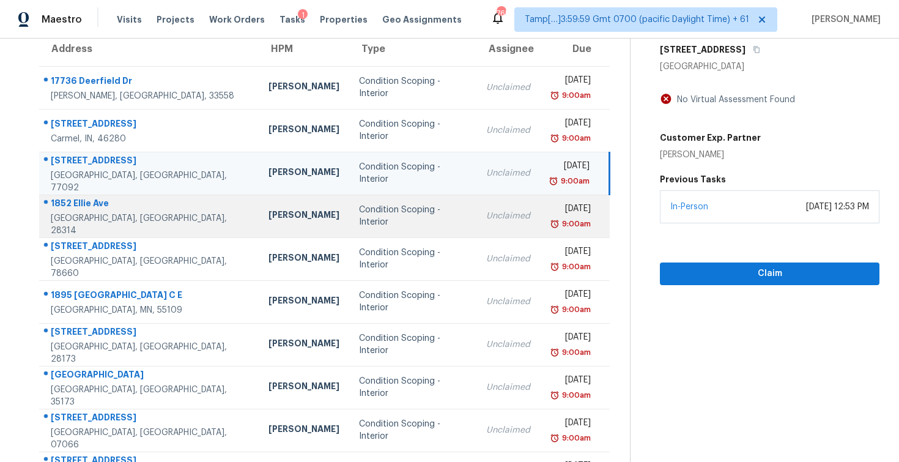
click at [259, 228] on td "[PERSON_NAME]" at bounding box center [304, 215] width 90 height 43
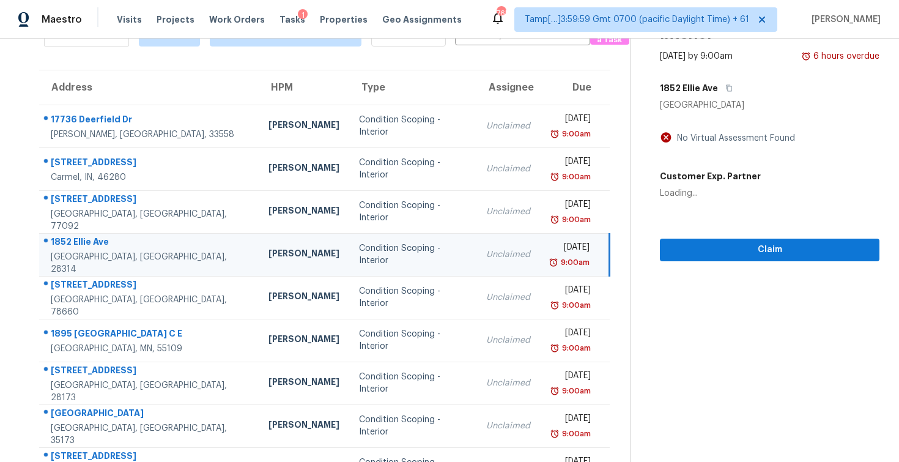
scroll to position [68, 0]
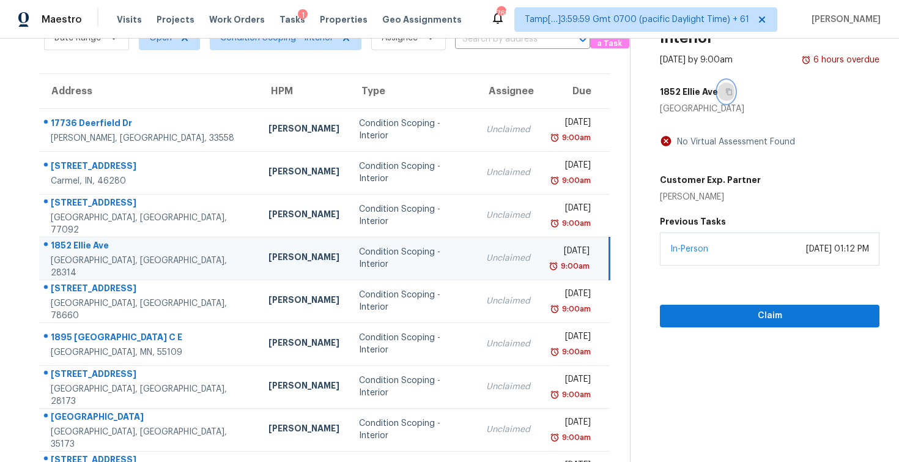
click at [731, 92] on button "button" at bounding box center [726, 92] width 17 height 22
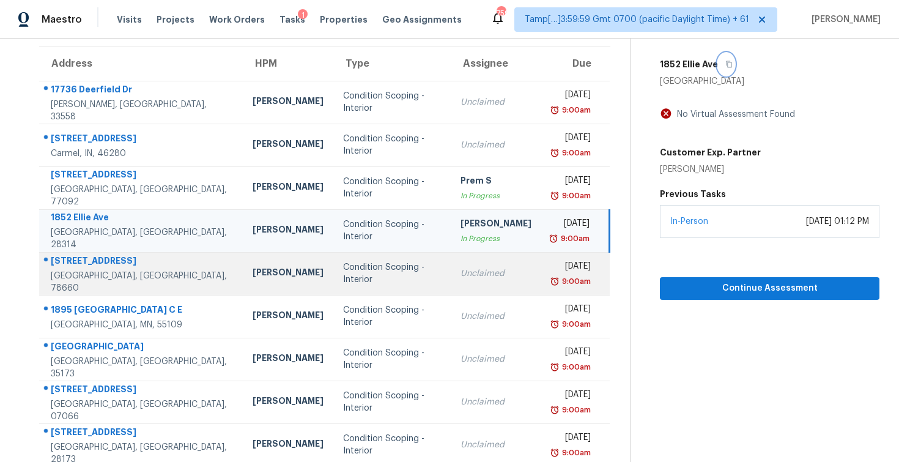
scroll to position [93, 0]
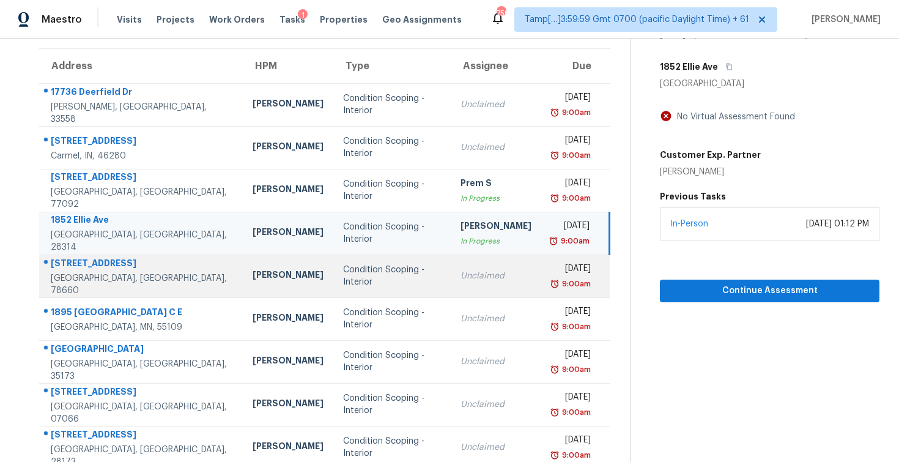
click at [380, 281] on div "Condition Scoping - Interior" at bounding box center [391, 276] width 97 height 24
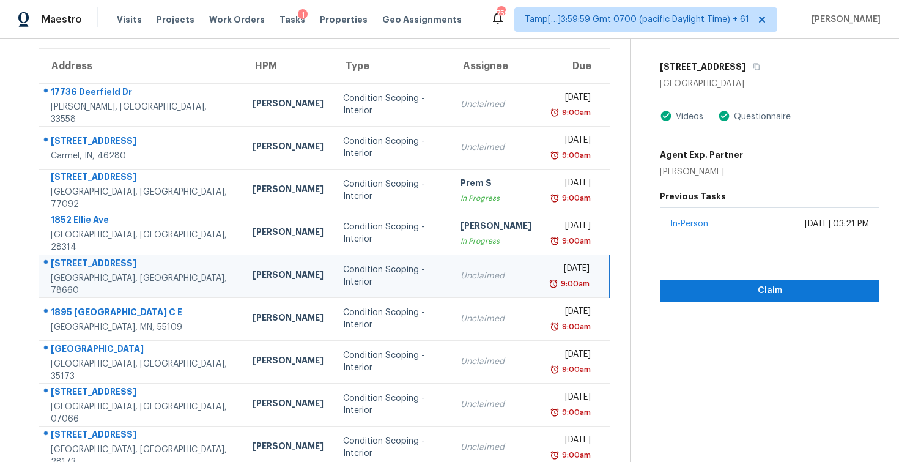
click at [764, 61] on div "[STREET_ADDRESS]" at bounding box center [769, 67] width 219 height 22
click at [762, 64] on div "[STREET_ADDRESS]" at bounding box center [769, 67] width 219 height 22
click at [756, 64] on icon "button" at bounding box center [756, 66] width 7 height 7
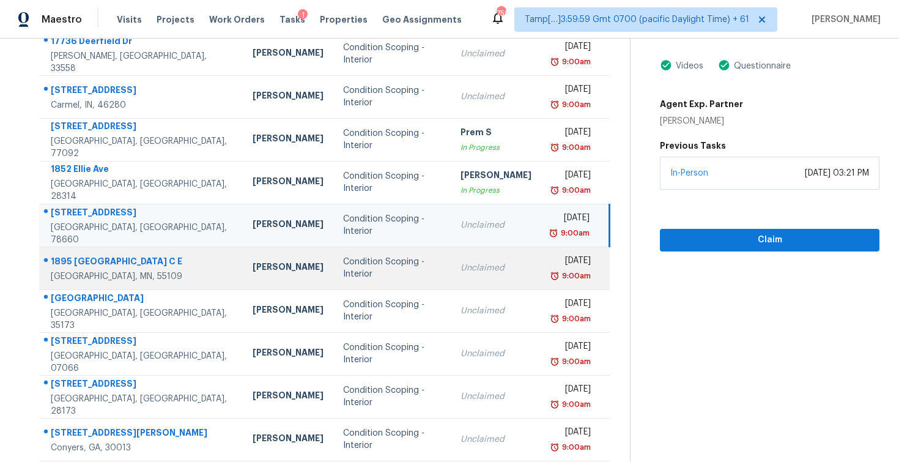
scroll to position [175, 0]
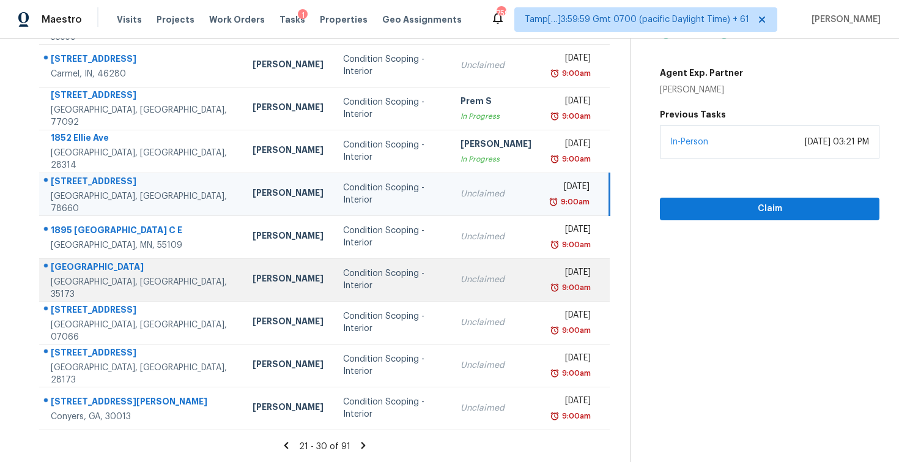
click at [343, 275] on div "Condition Scoping - Interior" at bounding box center [391, 279] width 97 height 24
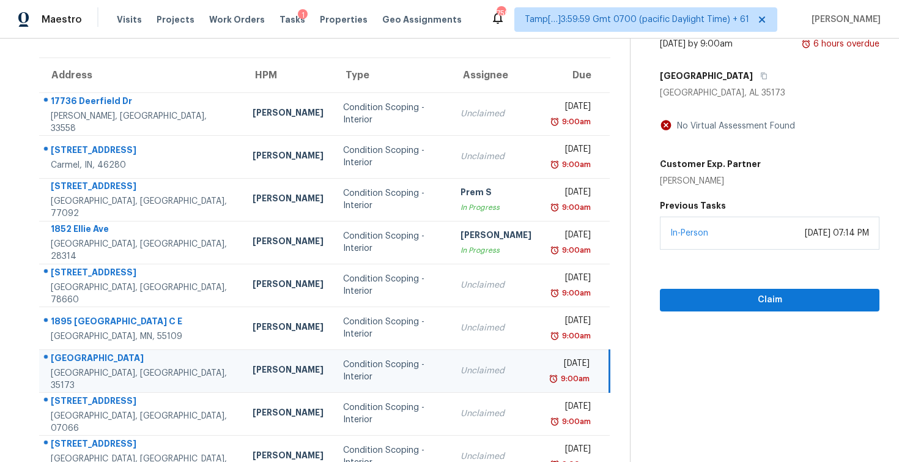
scroll to position [77, 0]
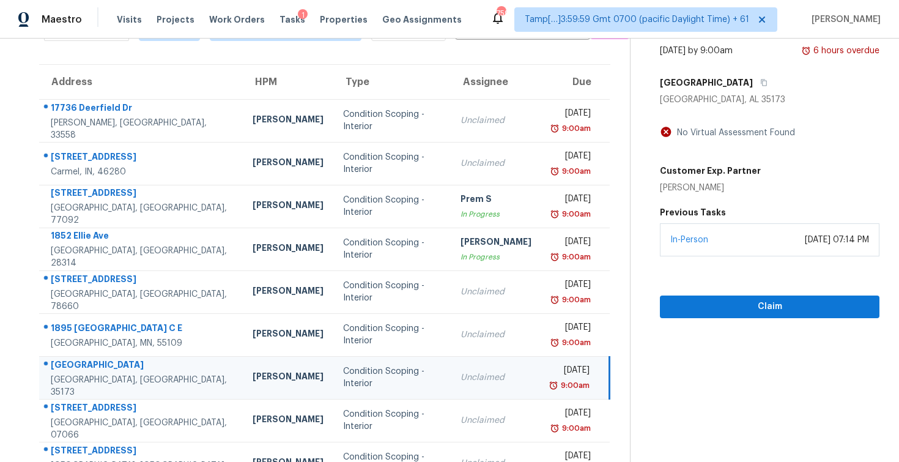
click at [737, 73] on div "[GEOGRAPHIC_DATA]" at bounding box center [769, 83] width 219 height 22
click at [760, 80] on icon "button" at bounding box center [763, 82] width 7 height 7
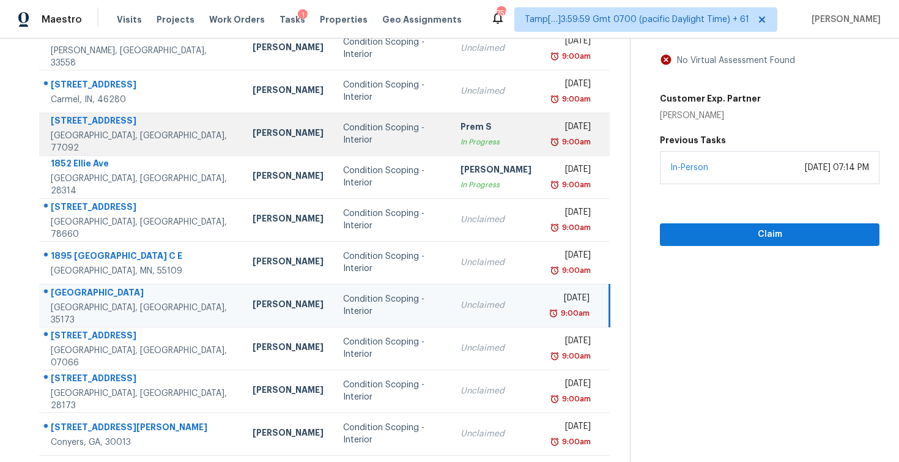
scroll to position [172, 0]
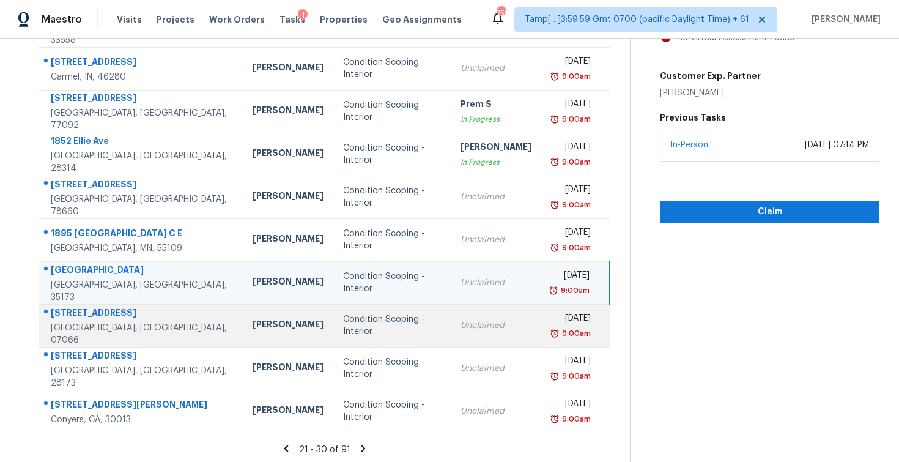
click at [243, 309] on td "[PERSON_NAME]" at bounding box center [288, 325] width 90 height 43
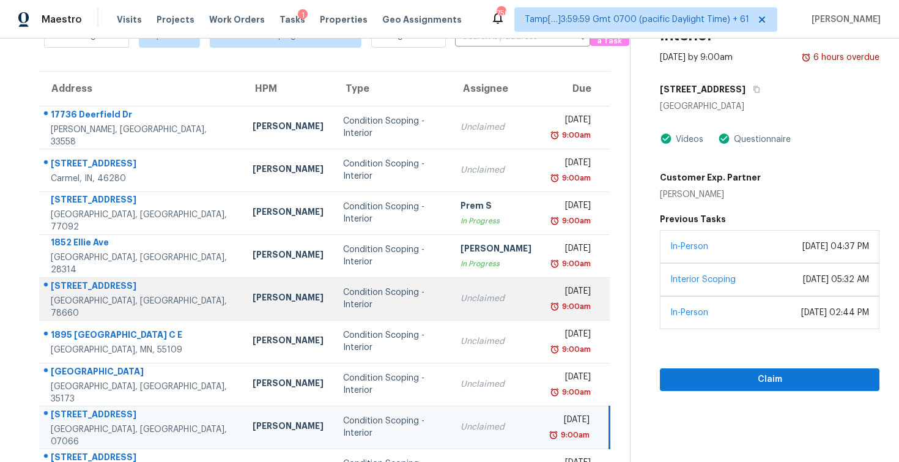
scroll to position [175, 0]
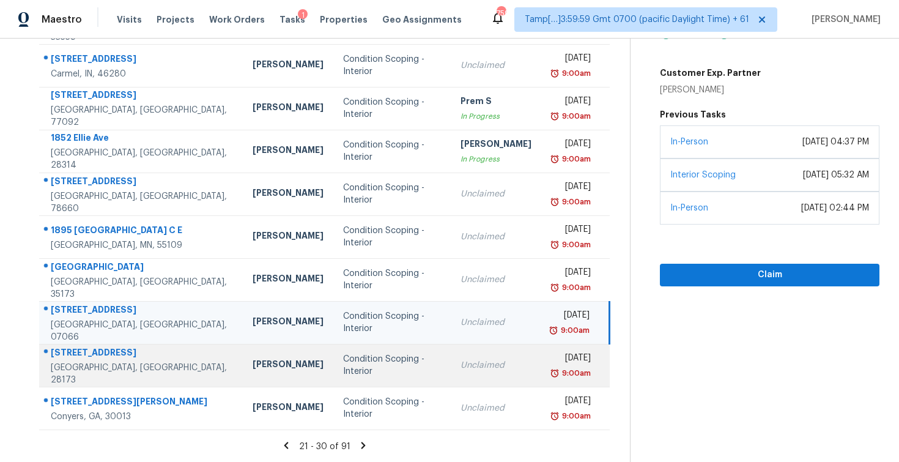
click at [460, 364] on div "Unclaimed" at bounding box center [495, 365] width 71 height 12
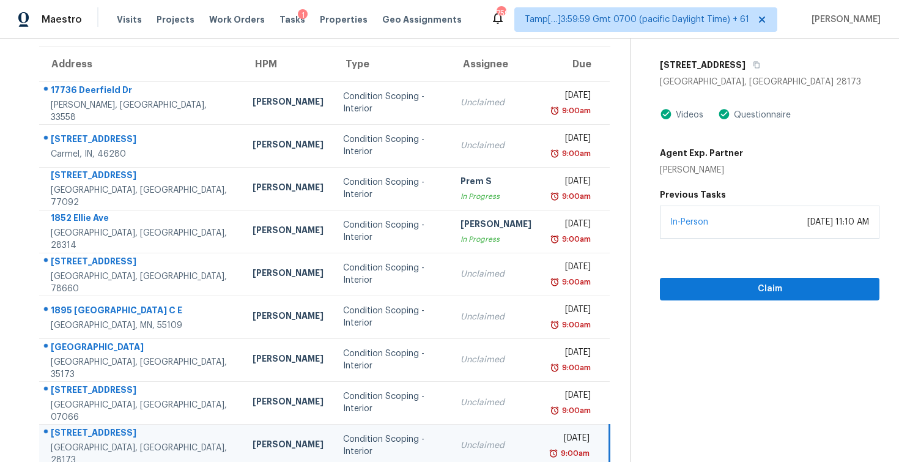
scroll to position [90, 0]
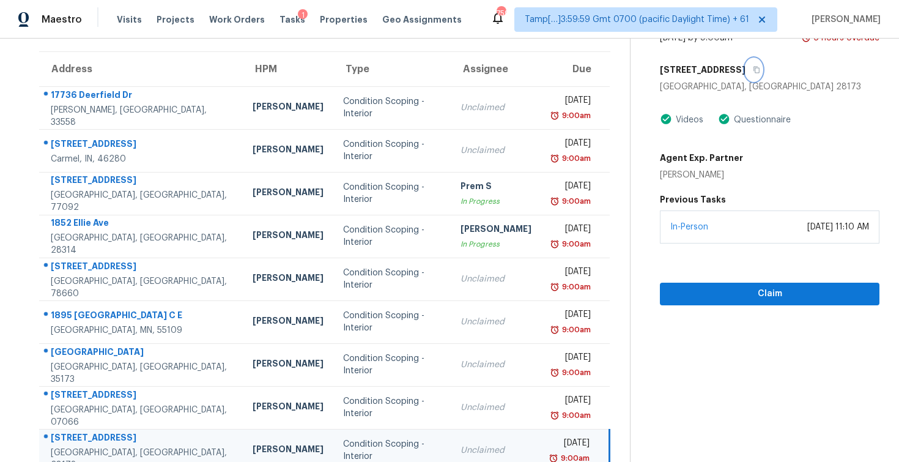
click at [755, 67] on icon "button" at bounding box center [757, 70] width 6 height 7
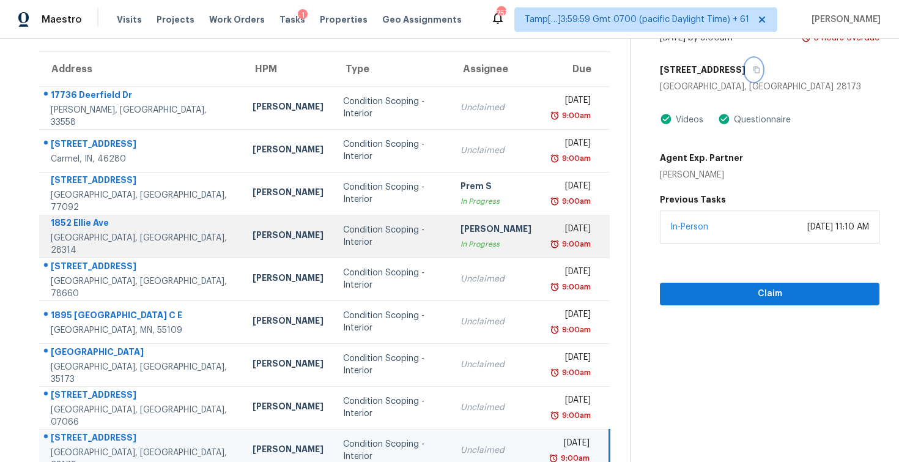
scroll to position [160, 0]
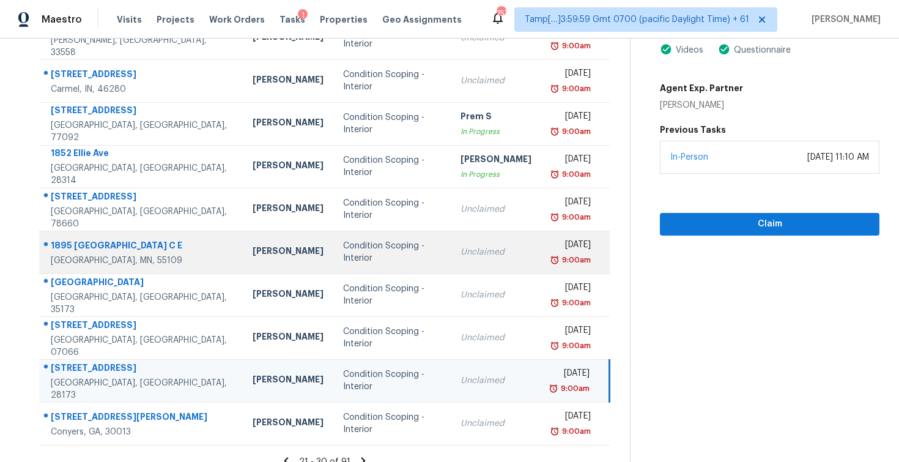
click at [243, 243] on td "[PERSON_NAME]" at bounding box center [288, 251] width 90 height 43
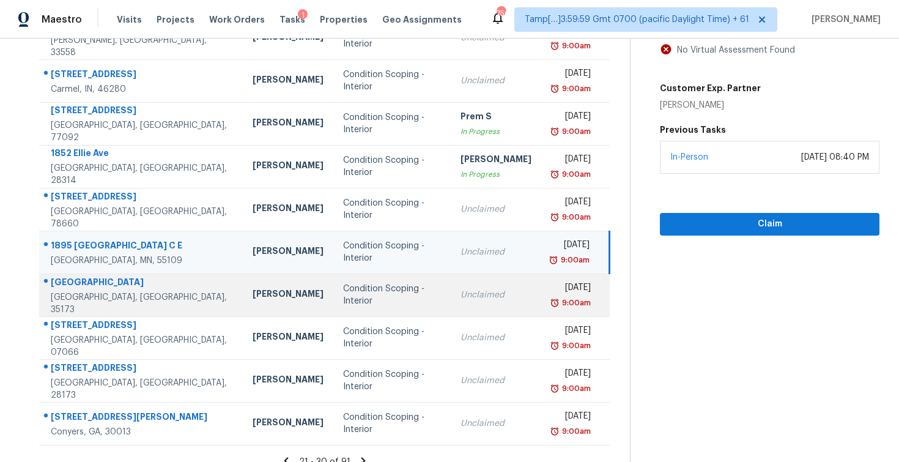
click at [343, 291] on div "Condition Scoping - Interior" at bounding box center [391, 294] width 97 height 24
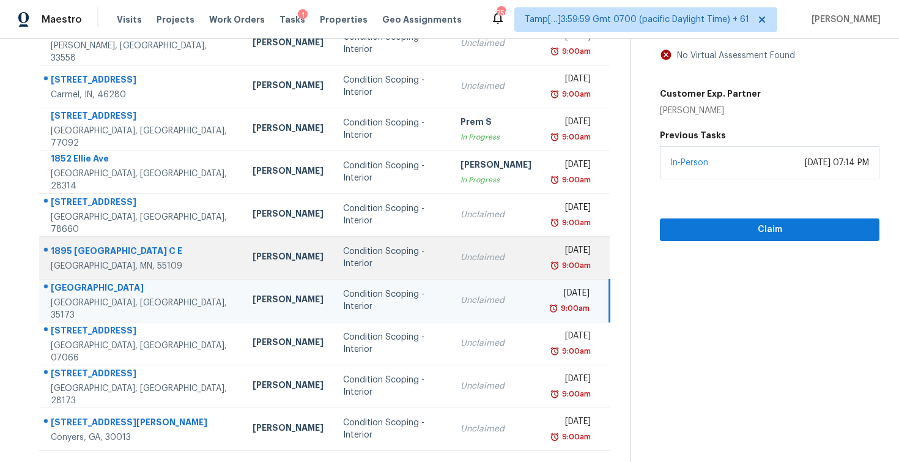
scroll to position [175, 0]
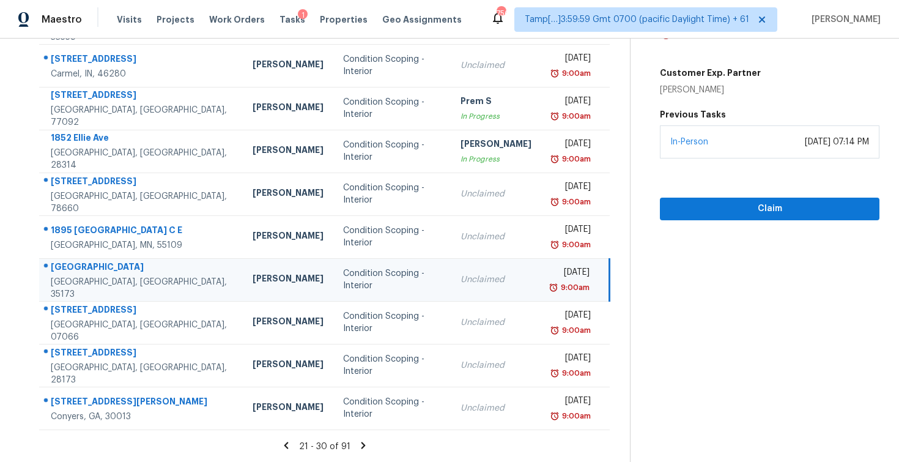
click at [366, 444] on icon at bounding box center [363, 445] width 11 height 11
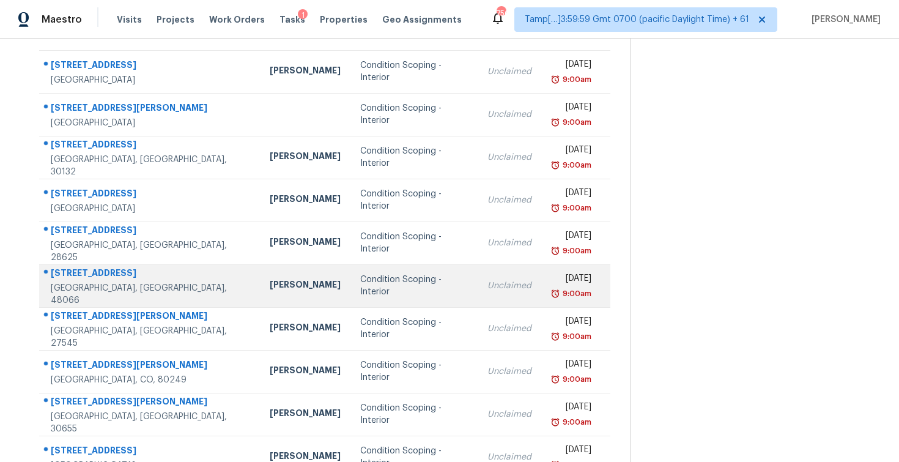
scroll to position [106, 0]
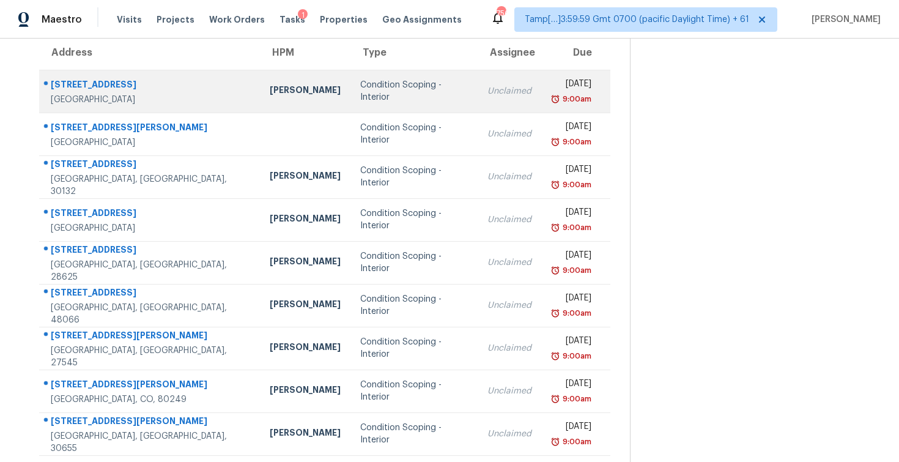
click at [350, 100] on td "Condition Scoping - Interior" at bounding box center [414, 91] width 128 height 43
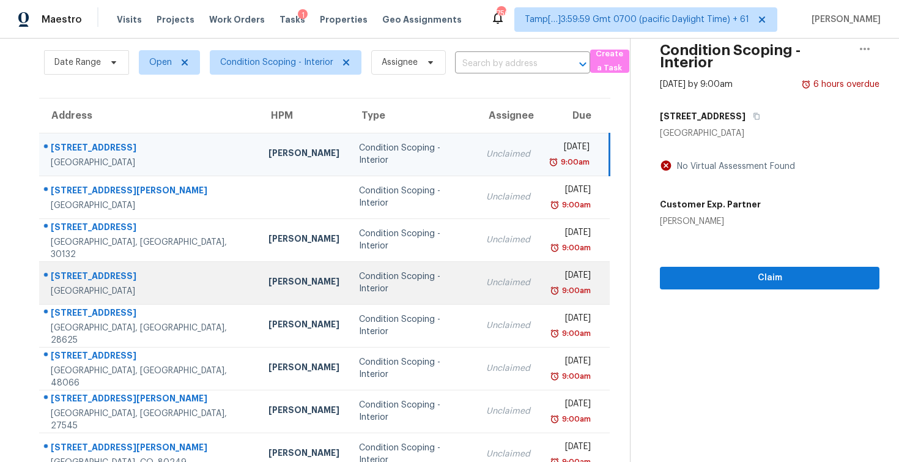
scroll to position [42, 0]
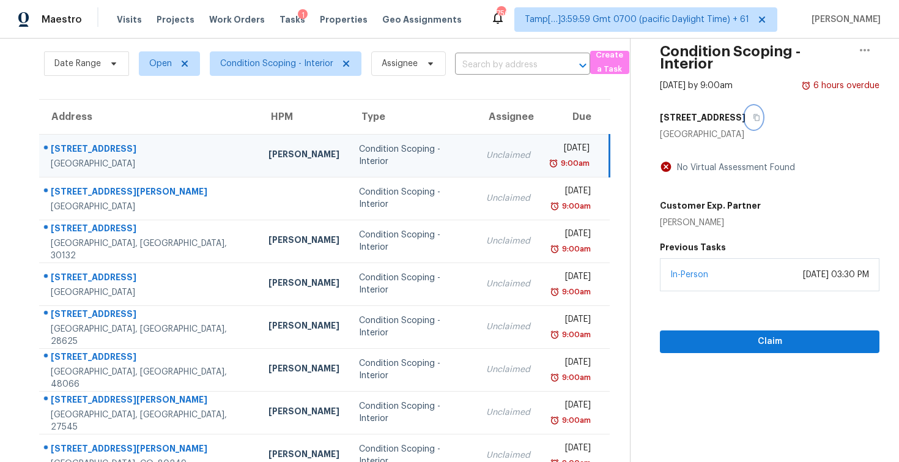
click at [748, 119] on button "button" at bounding box center [753, 117] width 17 height 22
click at [102, 63] on span "Date Range" at bounding box center [86, 63] width 85 height 24
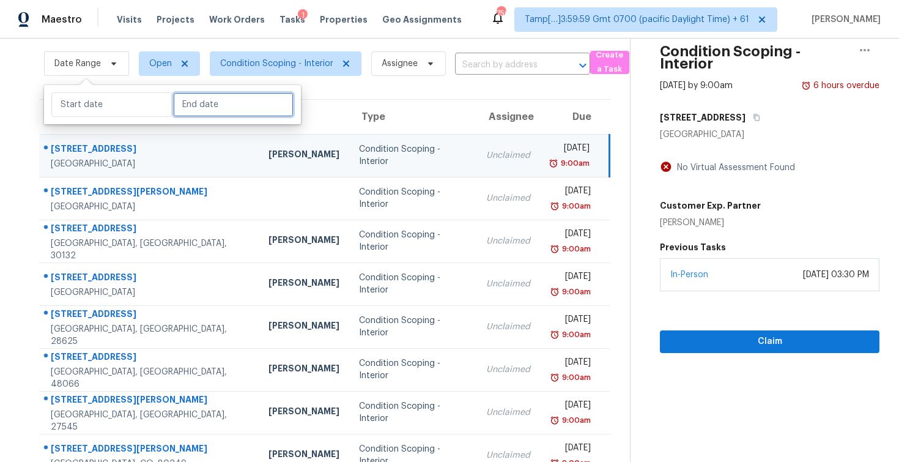
select select "8"
select select "2025"
select select "9"
select select "2025"
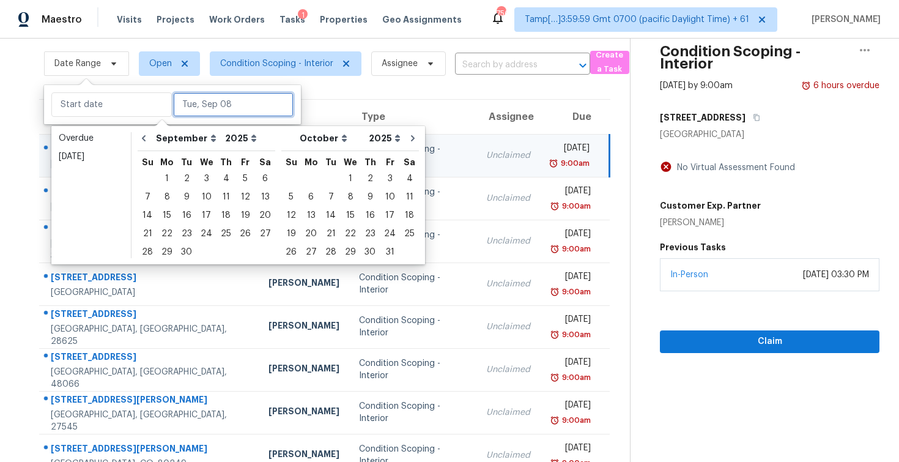
click at [173, 101] on input "text" at bounding box center [233, 104] width 120 height 24
click at [171, 202] on div "8" at bounding box center [167, 196] width 20 height 17
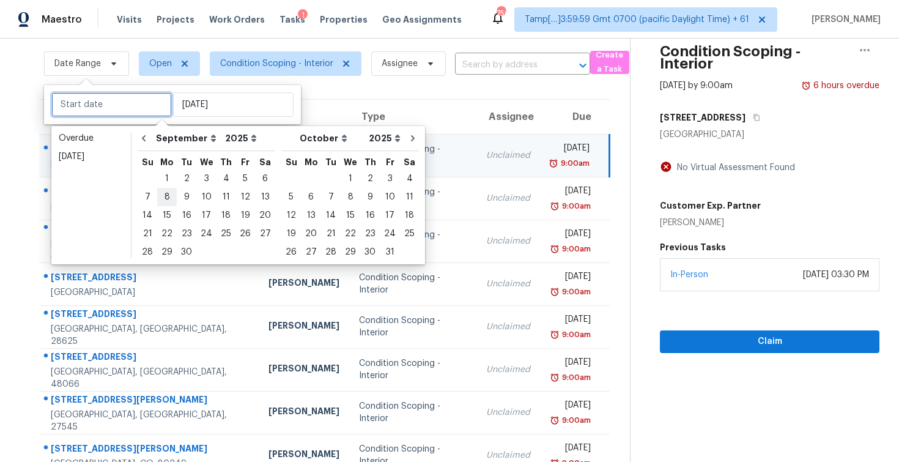
type input "[DATE]"
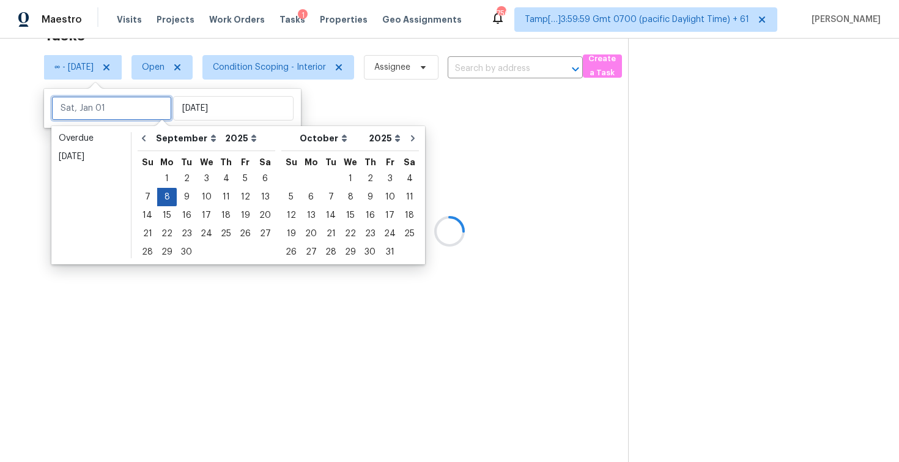
scroll to position [39, 0]
type input "[DATE]"
click at [165, 197] on div "8" at bounding box center [167, 196] width 20 height 17
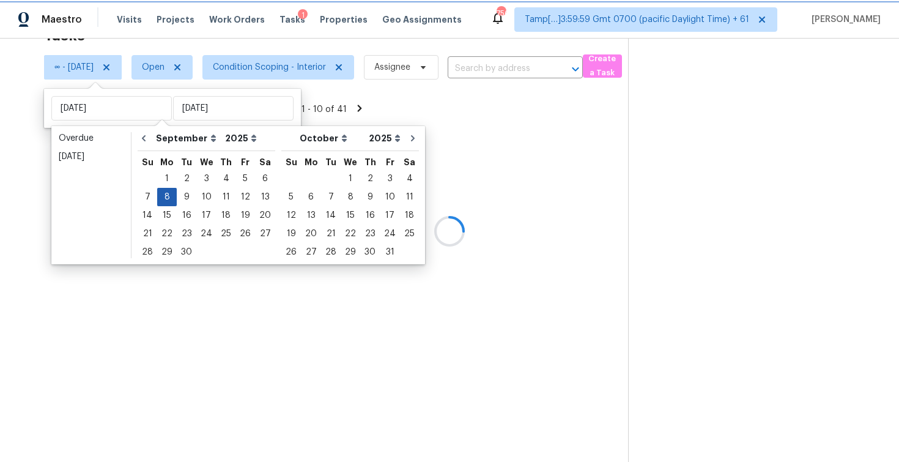
type input "[DATE]"
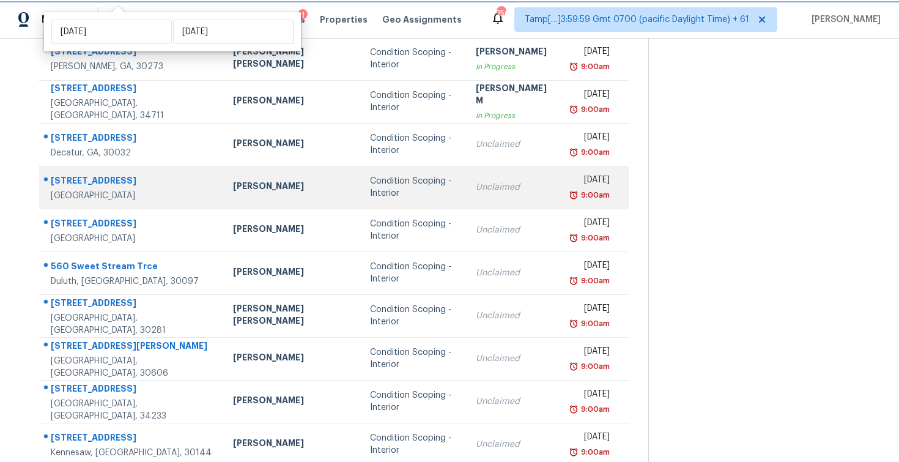
scroll to position [175, 0]
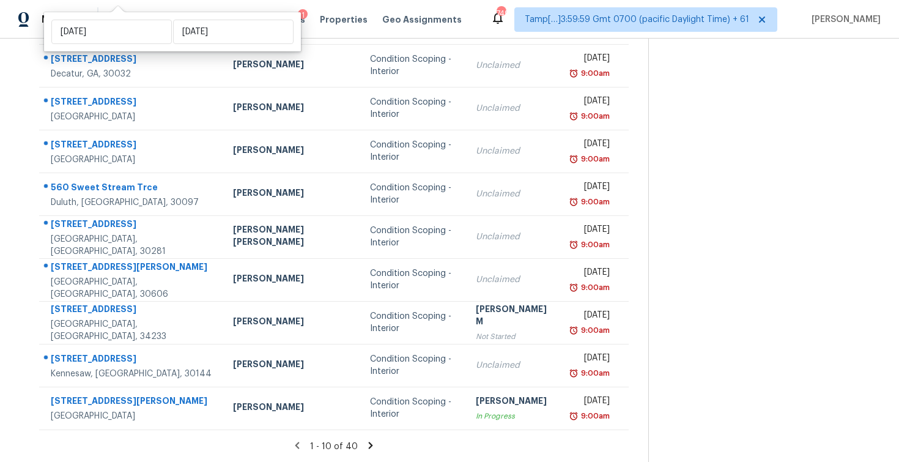
click at [361, 440] on div "1 - 10 of 40" at bounding box center [334, 446] width 629 height 13
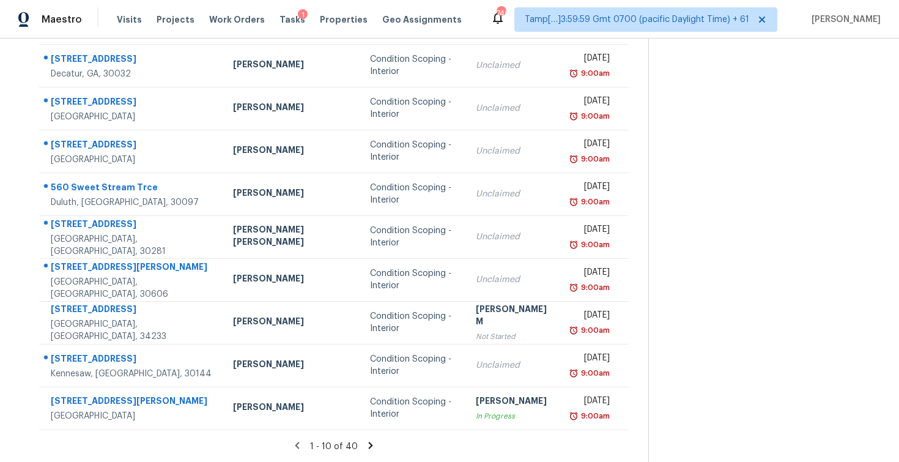
click at [365, 446] on icon at bounding box center [370, 445] width 11 height 11
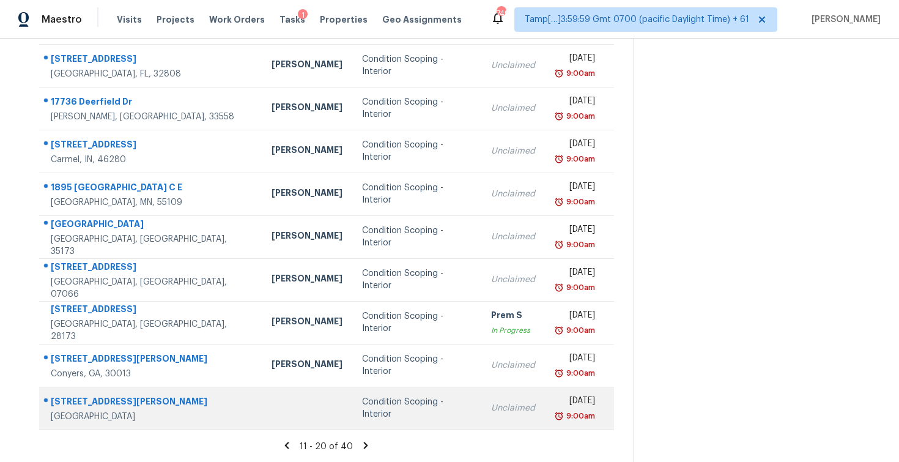
click at [372, 415] on td "Condition Scoping - Interior" at bounding box center [416, 407] width 129 height 43
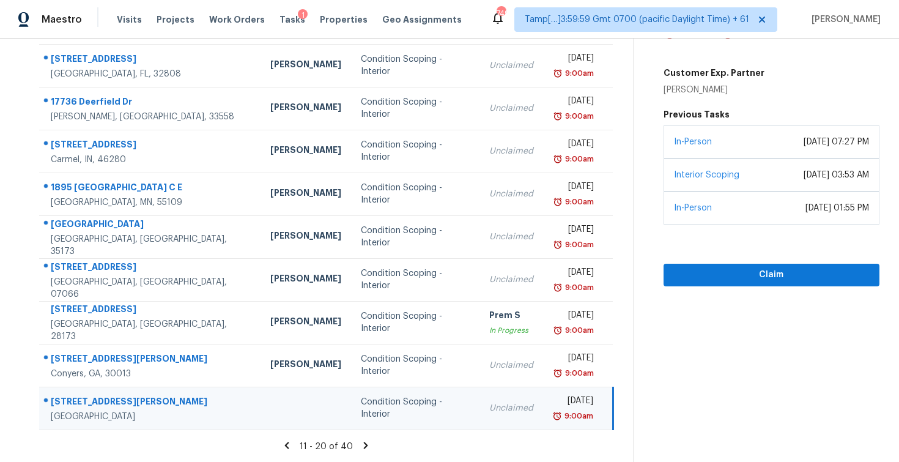
click at [366, 440] on icon at bounding box center [365, 445] width 11 height 11
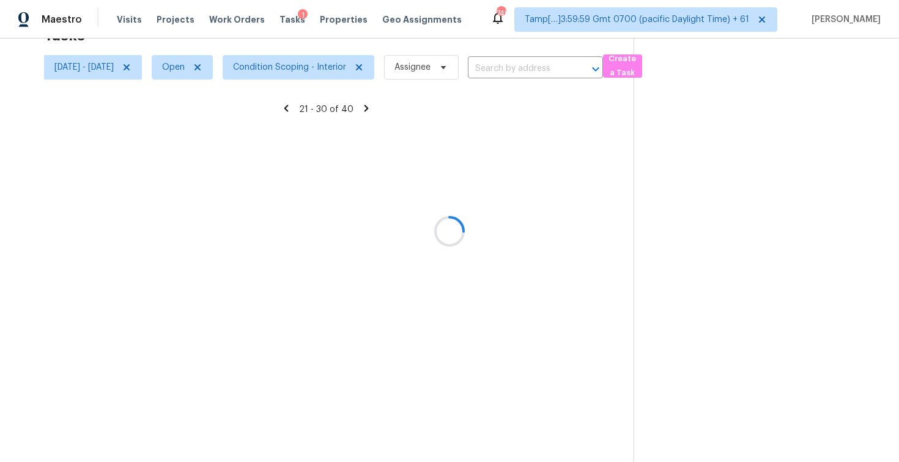
scroll to position [39, 0]
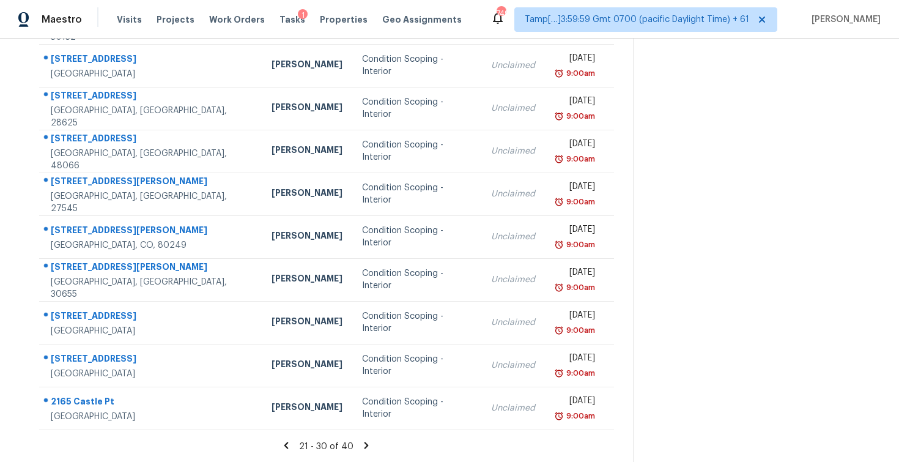
click at [366, 440] on icon at bounding box center [366, 445] width 11 height 11
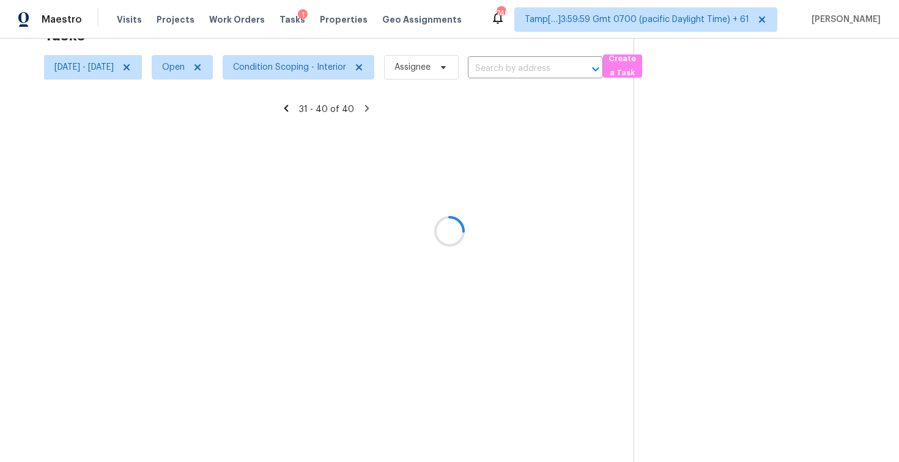
scroll to position [175, 0]
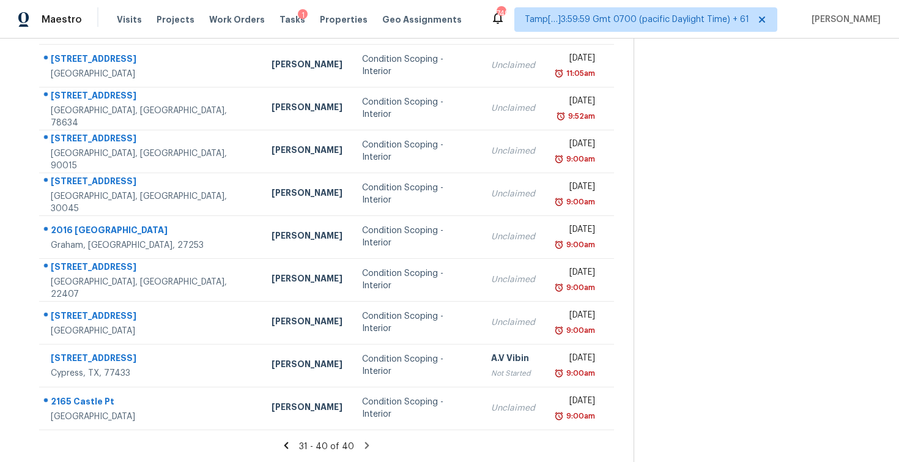
click at [369, 440] on icon at bounding box center [366, 445] width 11 height 11
click at [380, 442] on div "31 - 40 of 40" at bounding box center [327, 446] width 614 height 13
click at [369, 440] on icon at bounding box center [366, 445] width 11 height 11
click at [369, 443] on icon at bounding box center [367, 444] width 4 height 7
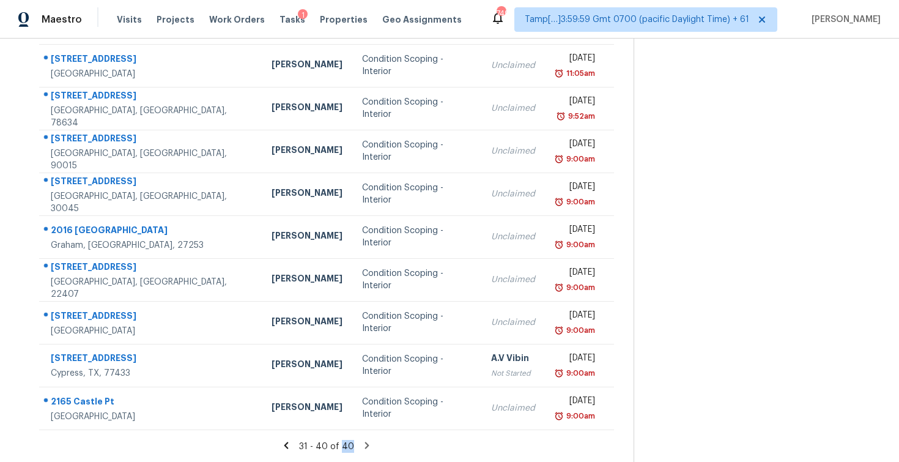
click at [369, 443] on icon at bounding box center [367, 444] width 4 height 7
click at [402, 441] on div "31 - 40 of 40" at bounding box center [327, 446] width 614 height 13
click at [368, 440] on icon at bounding box center [366, 445] width 11 height 11
click at [369, 445] on icon at bounding box center [367, 444] width 4 height 7
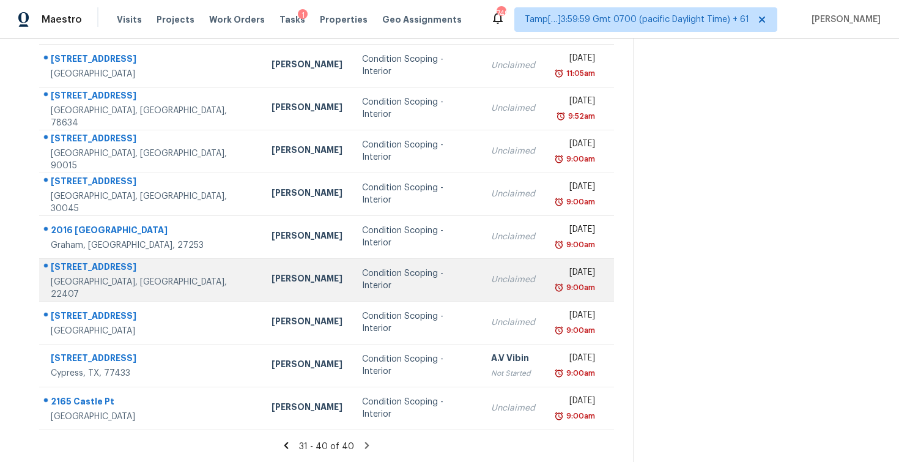
click at [352, 293] on td "Condition Scoping - Interior" at bounding box center [416, 279] width 129 height 43
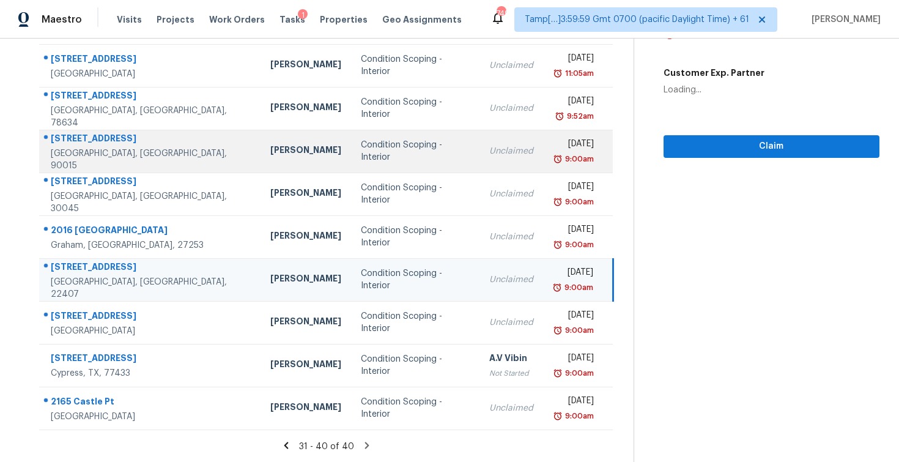
click at [351, 132] on td "Condition Scoping - Interior" at bounding box center [415, 151] width 128 height 43
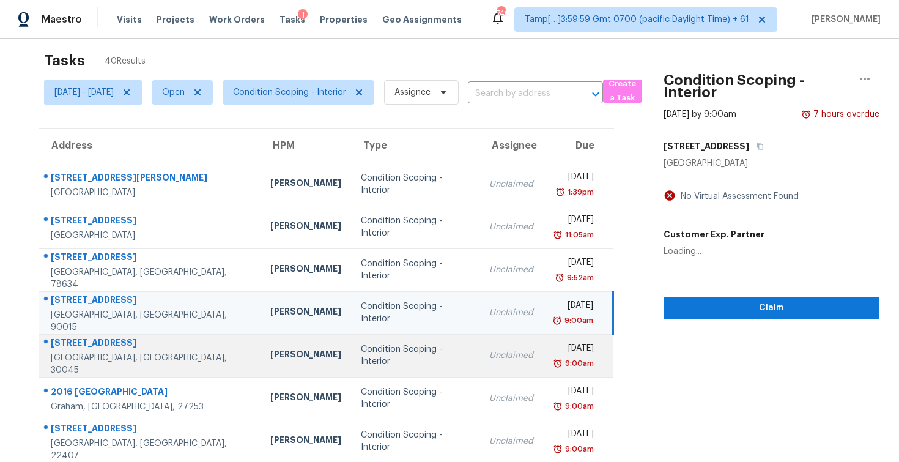
scroll to position [1, 0]
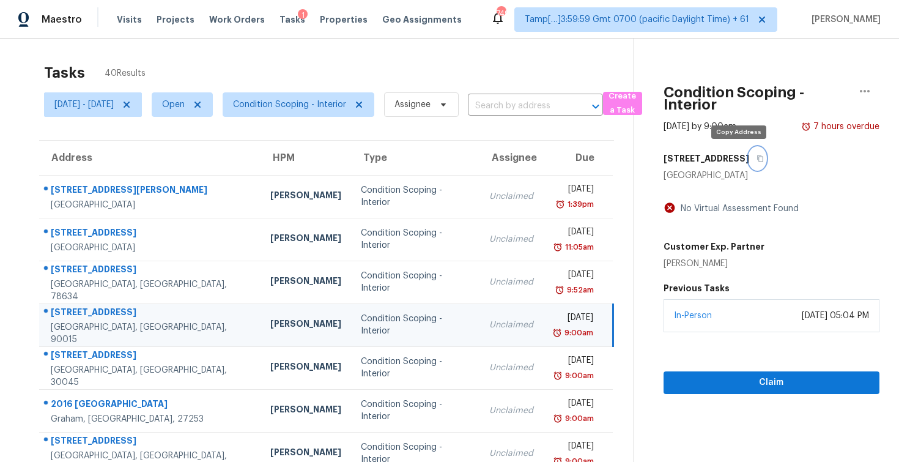
click at [749, 166] on button "button" at bounding box center [757, 158] width 17 height 22
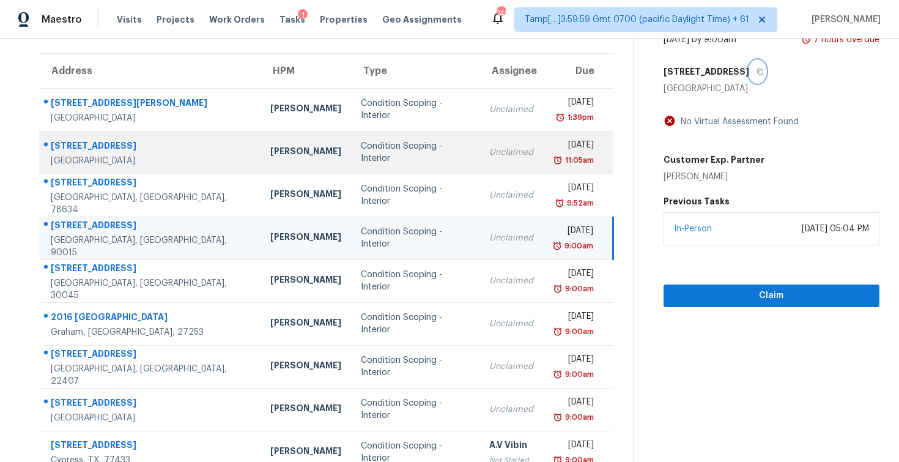
scroll to position [90, 0]
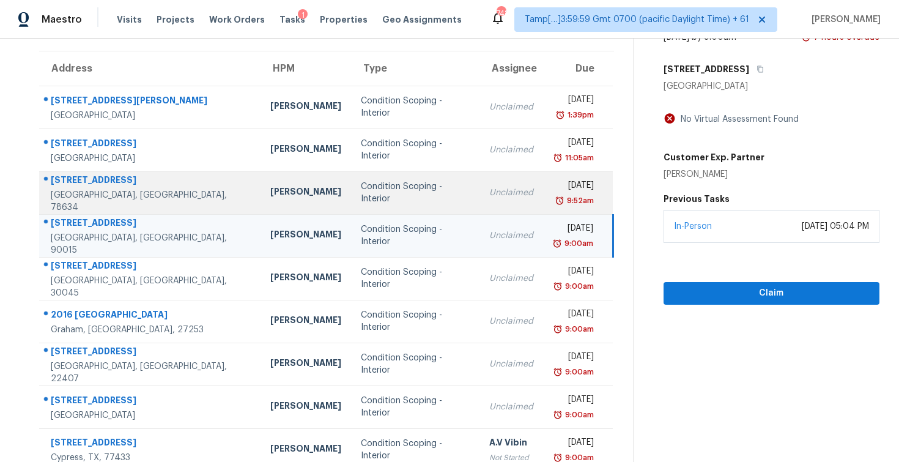
click at [351, 172] on td "Condition Scoping - Interior" at bounding box center [415, 192] width 128 height 43
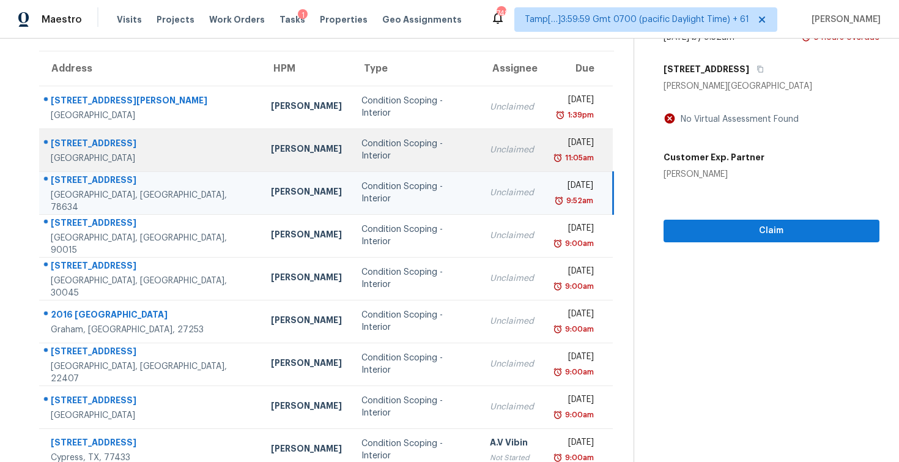
click at [355, 131] on td "Condition Scoping - Interior" at bounding box center [416, 149] width 128 height 43
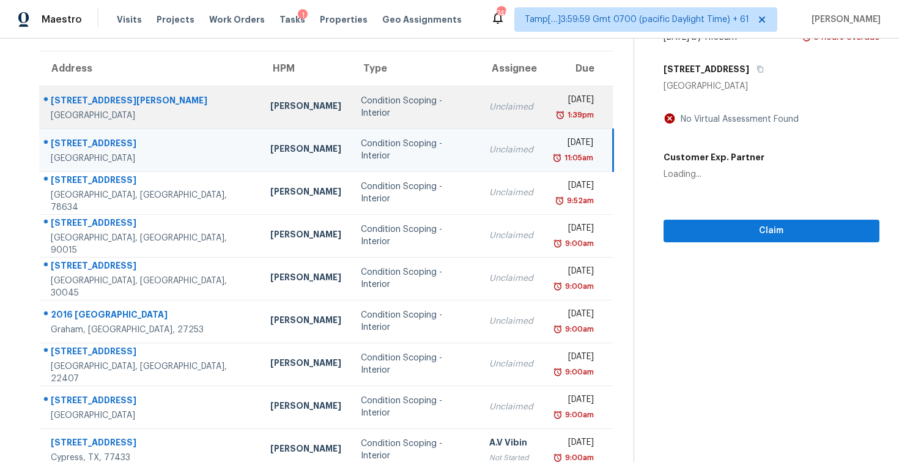
click at [363, 123] on td "Condition Scoping - Interior" at bounding box center [415, 107] width 128 height 43
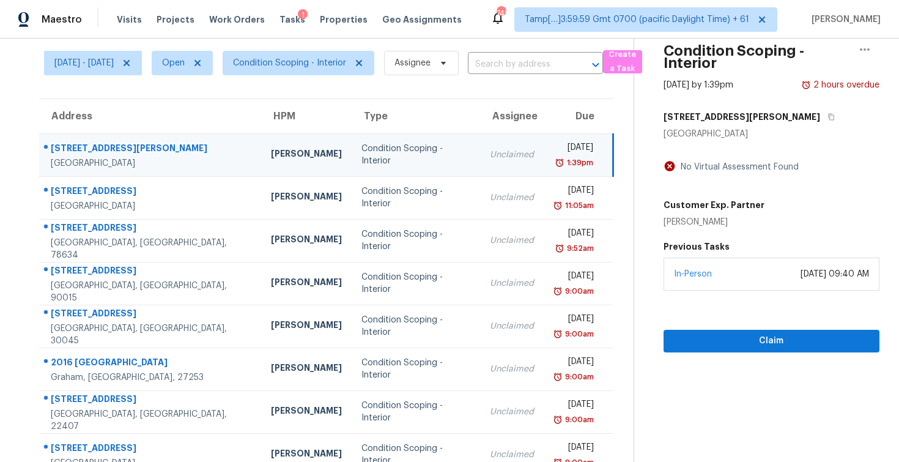
scroll to position [32, 0]
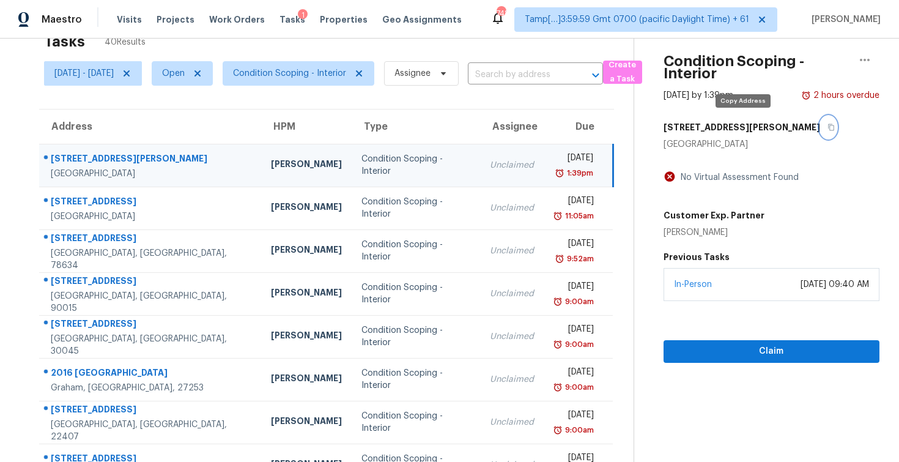
click at [828, 126] on icon "button" at bounding box center [831, 127] width 6 height 7
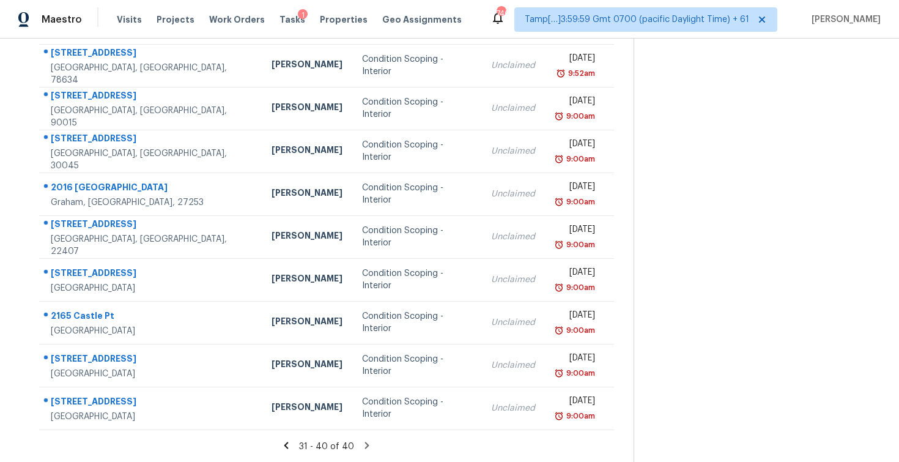
scroll to position [174, 0]
click at [282, 299] on td "[PERSON_NAME]" at bounding box center [307, 280] width 90 height 43
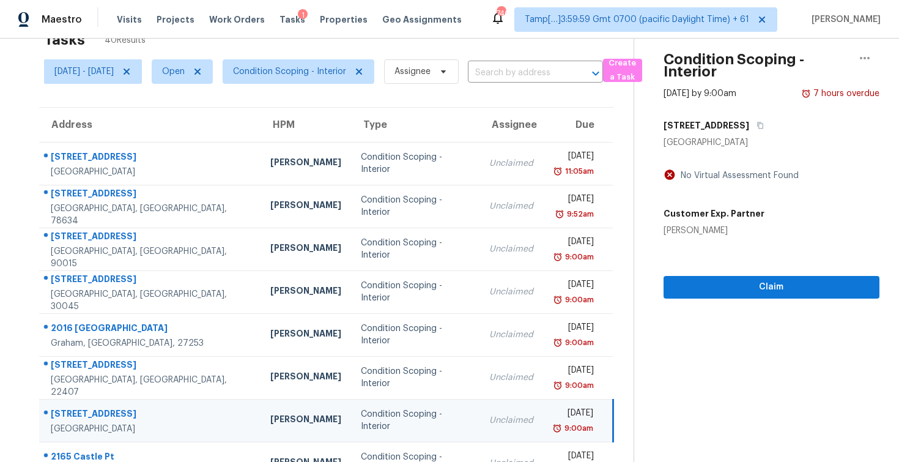
scroll to position [30, 0]
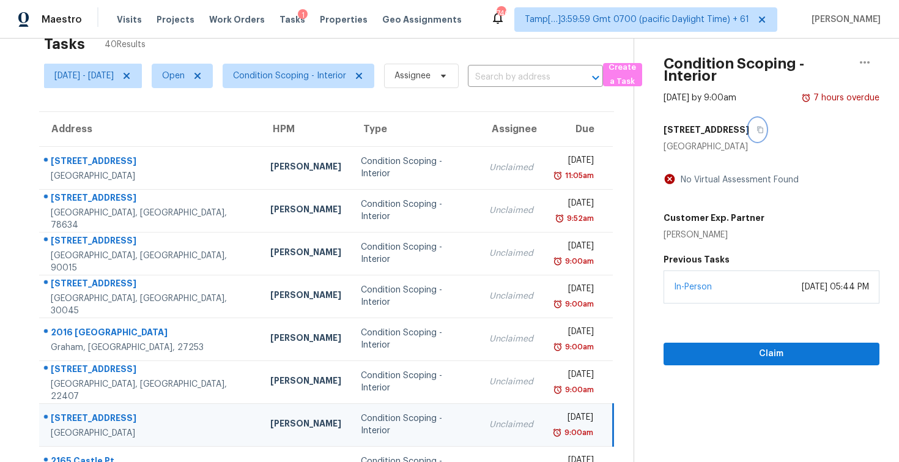
click at [756, 128] on icon "button" at bounding box center [759, 129] width 7 height 7
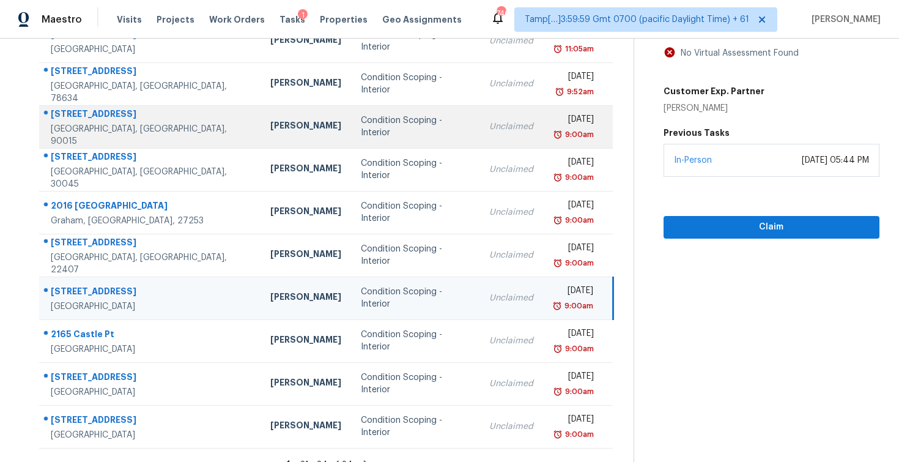
scroll to position [175, 0]
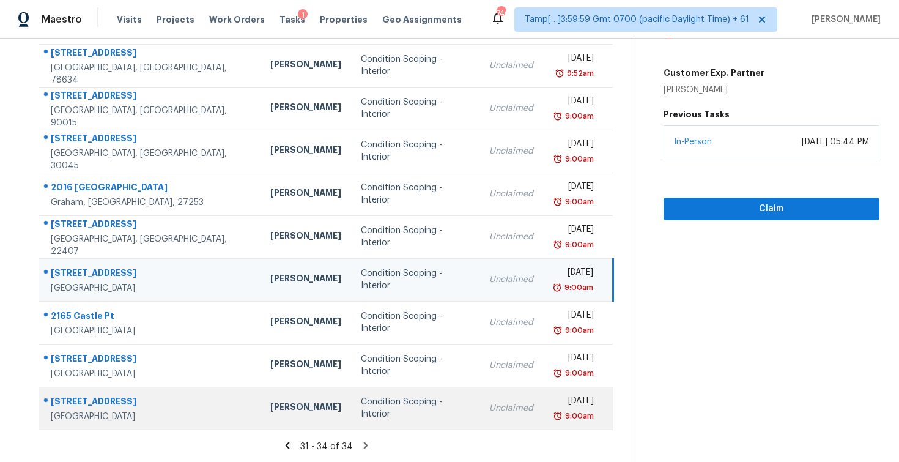
click at [265, 397] on td "[PERSON_NAME]" at bounding box center [305, 407] width 90 height 43
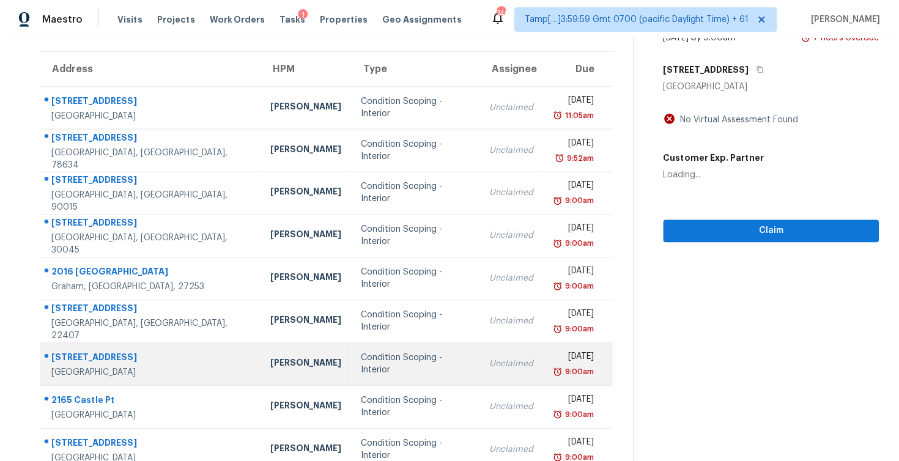
scroll to position [0, 0]
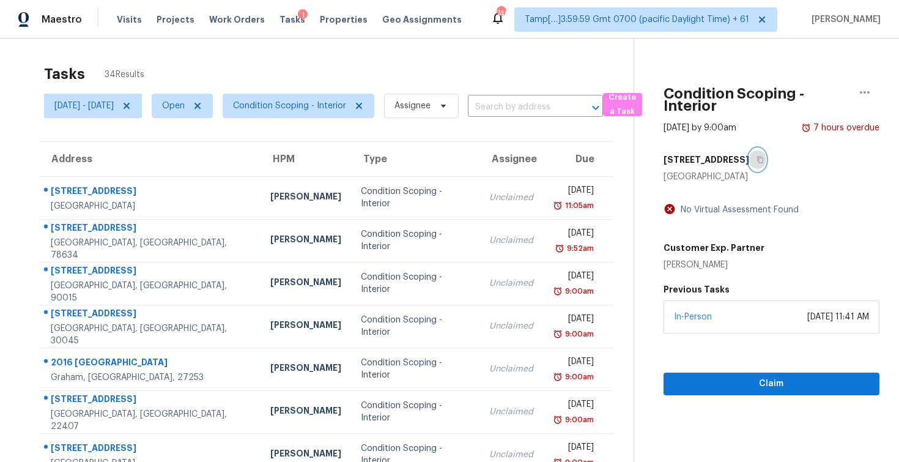
click at [764, 162] on icon "button" at bounding box center [759, 159] width 7 height 7
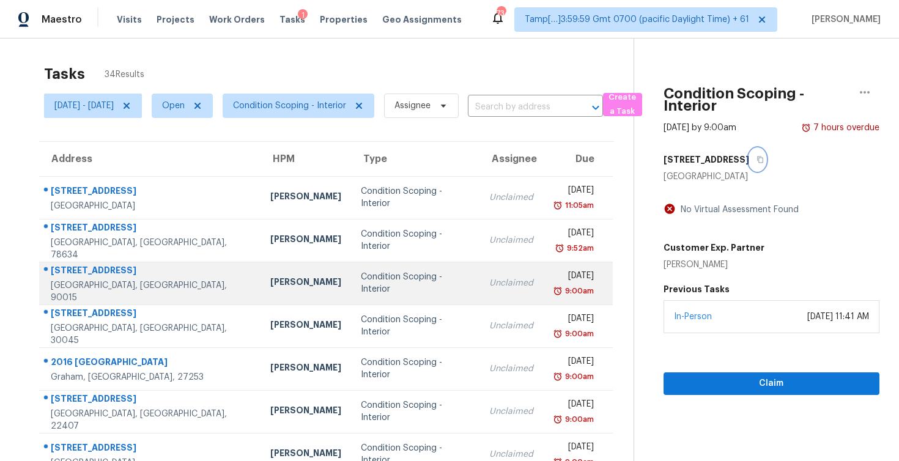
scroll to position [121, 0]
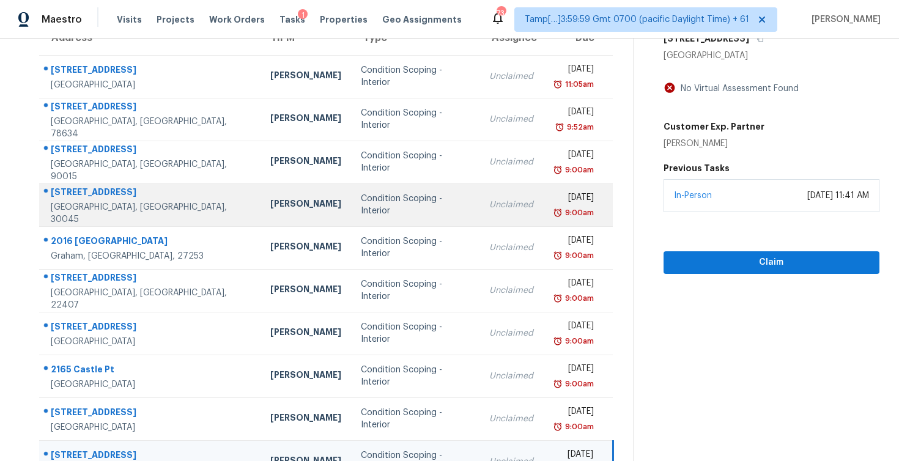
click at [270, 206] on div "[PERSON_NAME]" at bounding box center [305, 204] width 71 height 15
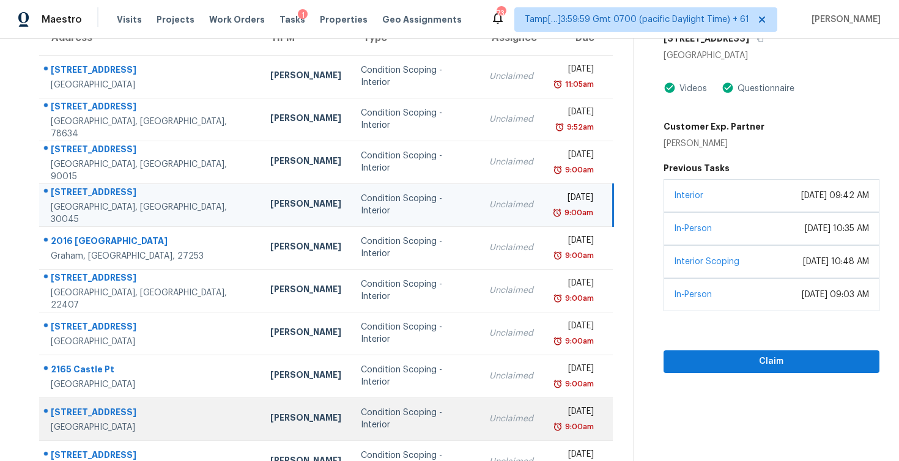
scroll to position [175, 0]
